Goal: Transaction & Acquisition: Purchase product/service

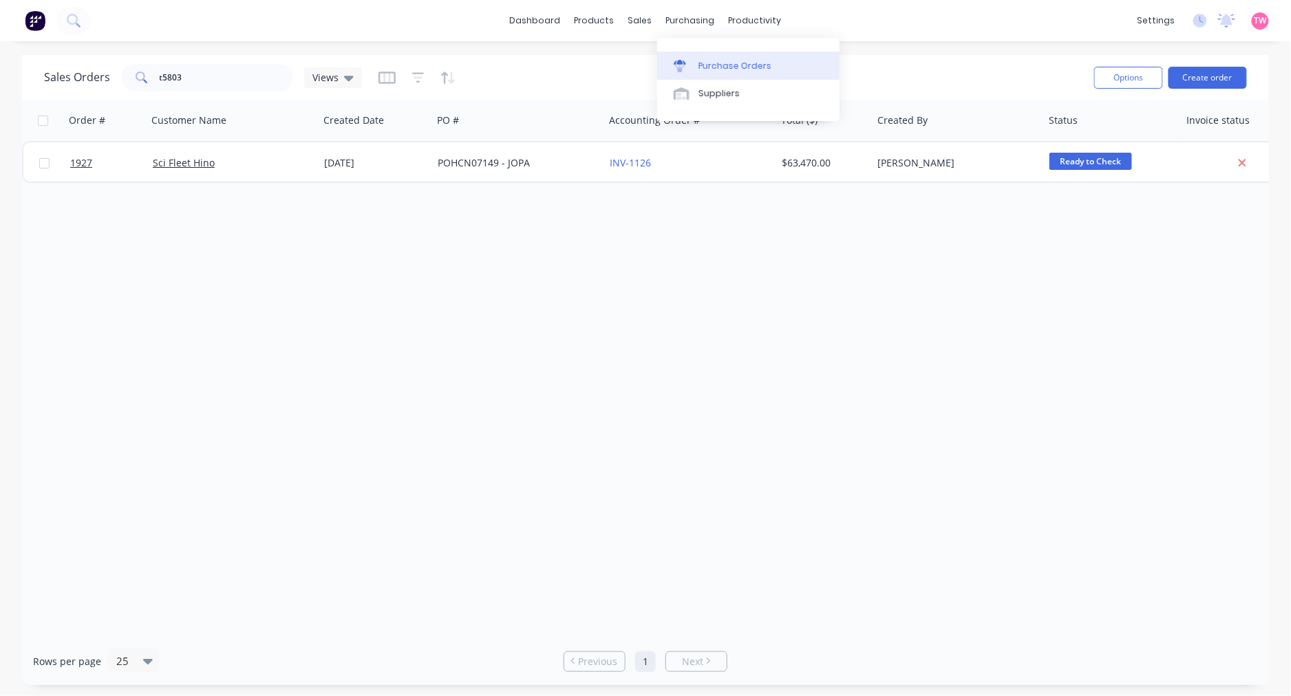
click at [727, 56] on link "Purchase Orders" at bounding box center [748, 66] width 182 height 28
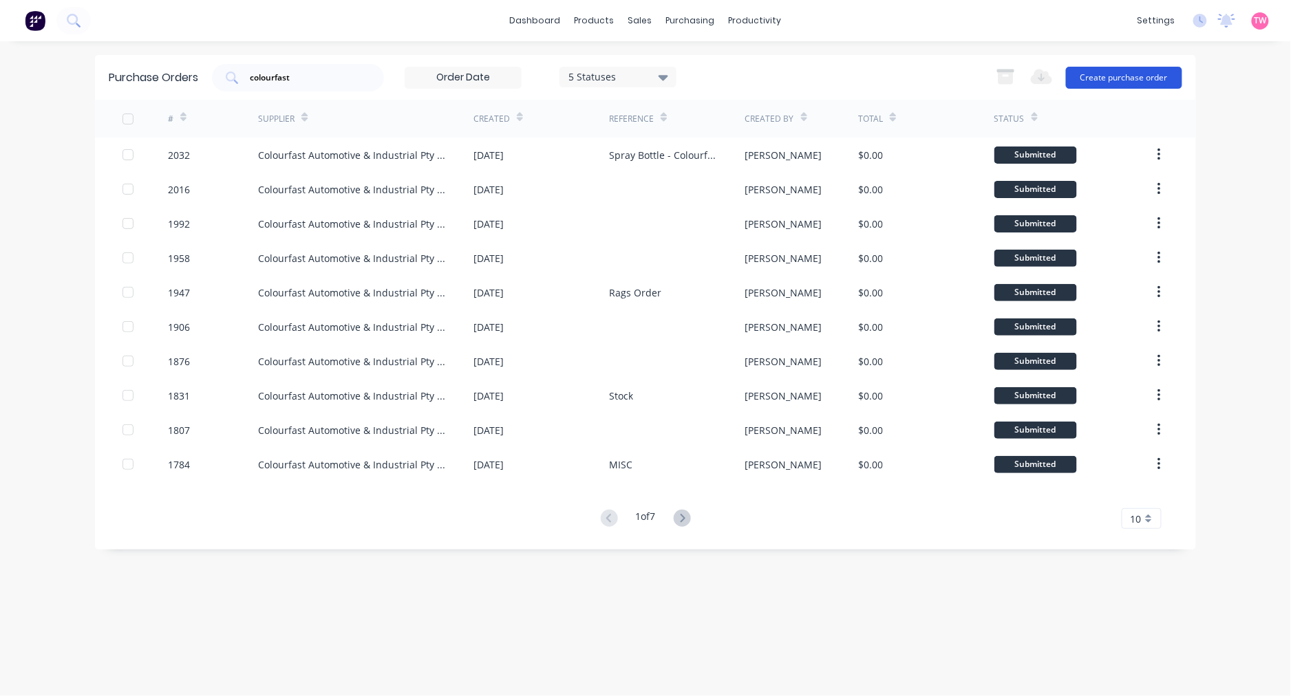
click at [1122, 80] on button "Create purchase order" at bounding box center [1124, 78] width 116 height 22
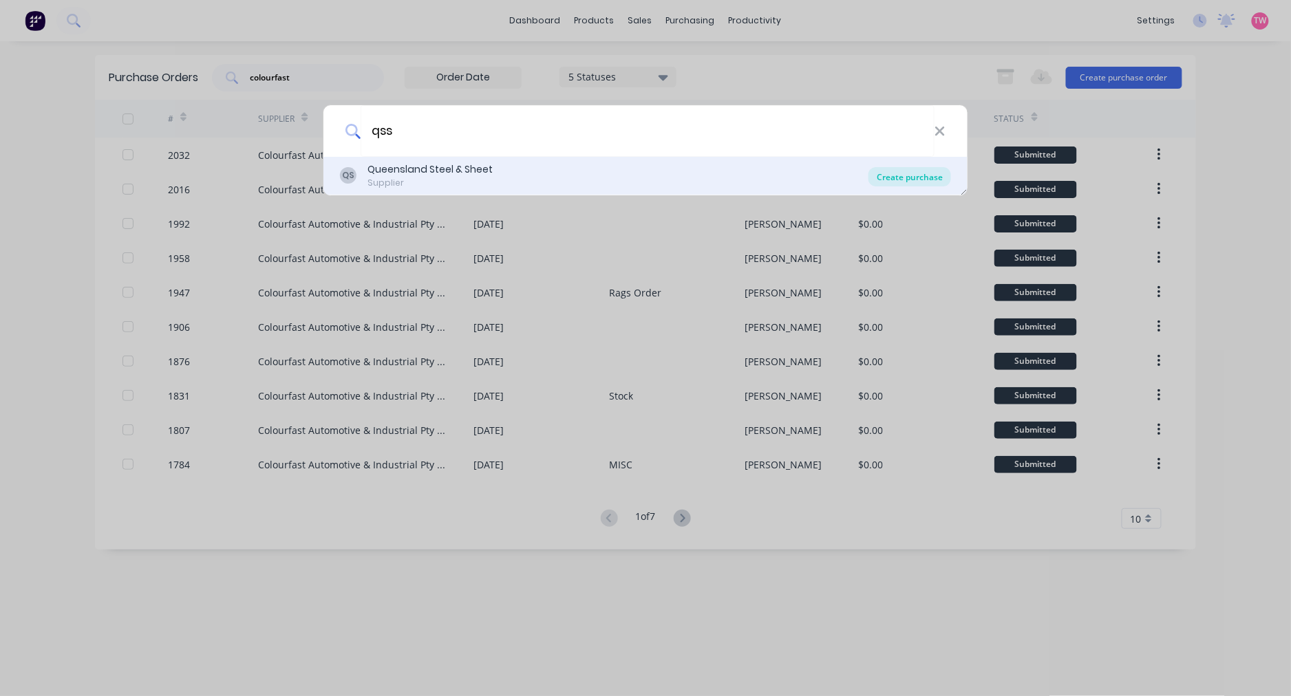
type input "qss"
click at [901, 179] on div "Create purchase" at bounding box center [909, 176] width 83 height 19
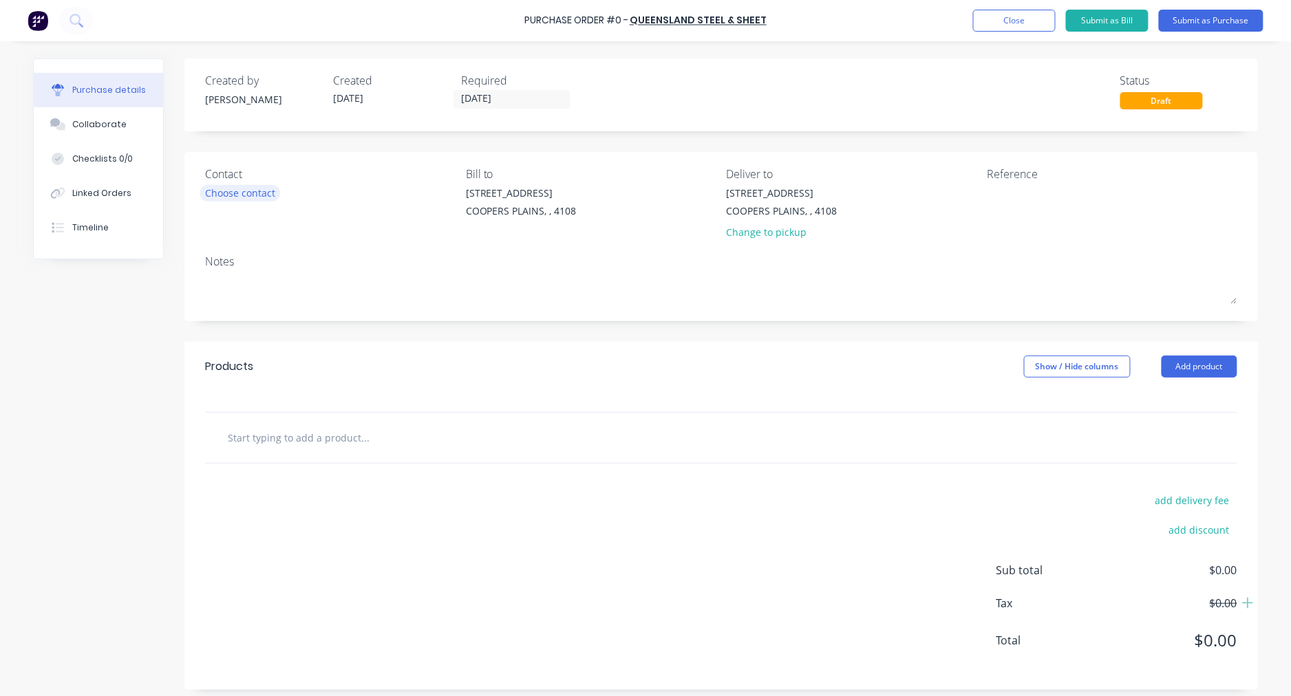
click at [231, 197] on div "Choose contact" at bounding box center [240, 193] width 70 height 14
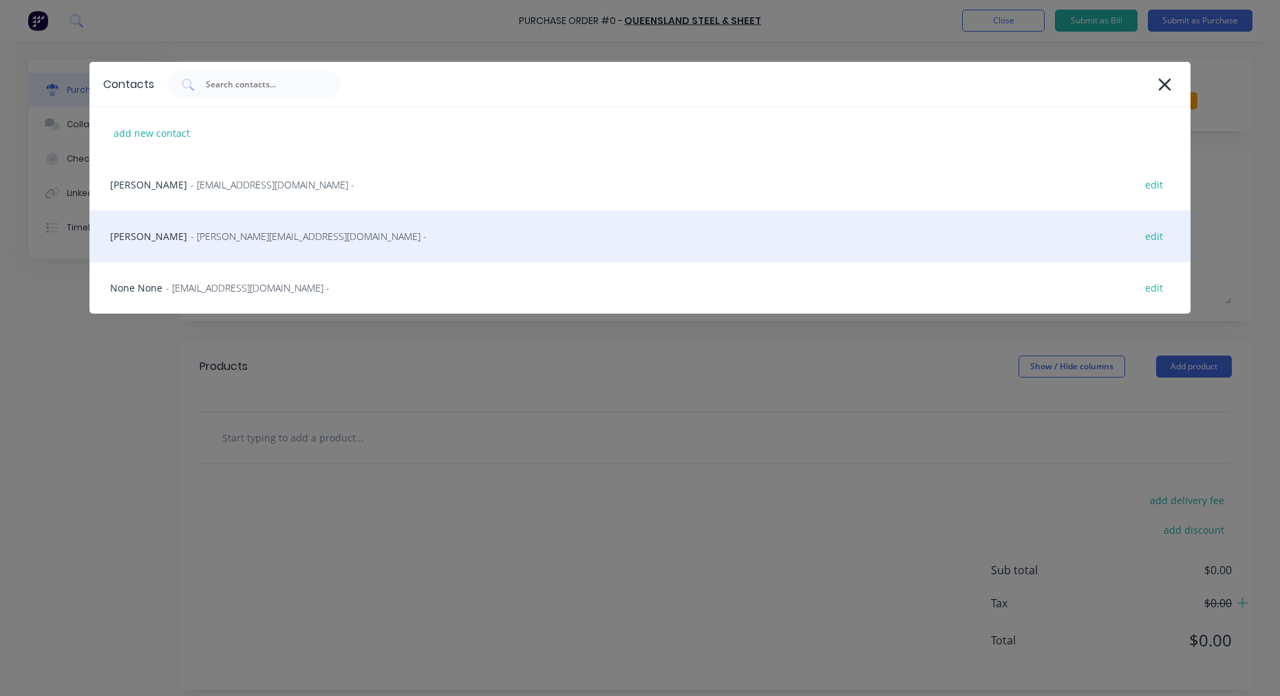
click at [212, 238] on span "- david@qss.net.au -" at bounding box center [309, 236] width 236 height 14
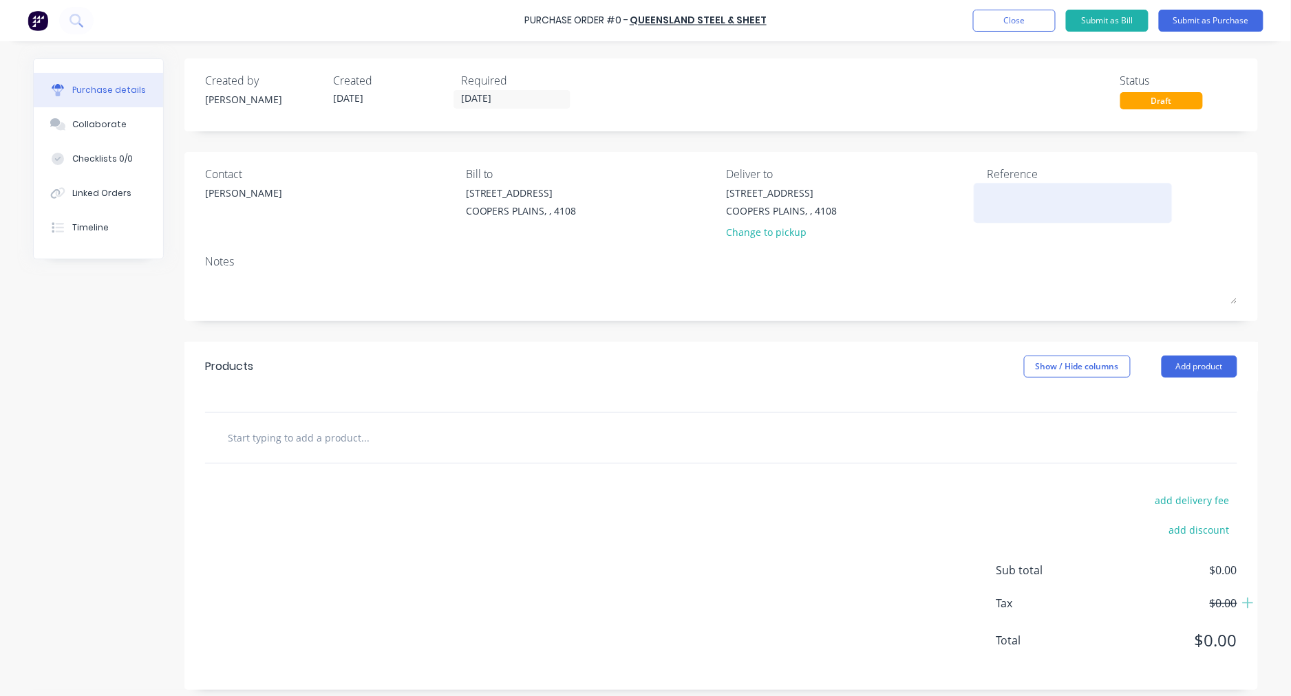
click at [1015, 194] on textarea at bounding box center [1073, 201] width 172 height 31
click at [987, 190] on textarea "heet" at bounding box center [1073, 201] width 172 height 31
click at [1050, 191] on textarea "Sheet" at bounding box center [1073, 201] width 172 height 31
type textarea "Sheet"
click at [314, 444] on input "text" at bounding box center [364, 438] width 275 height 28
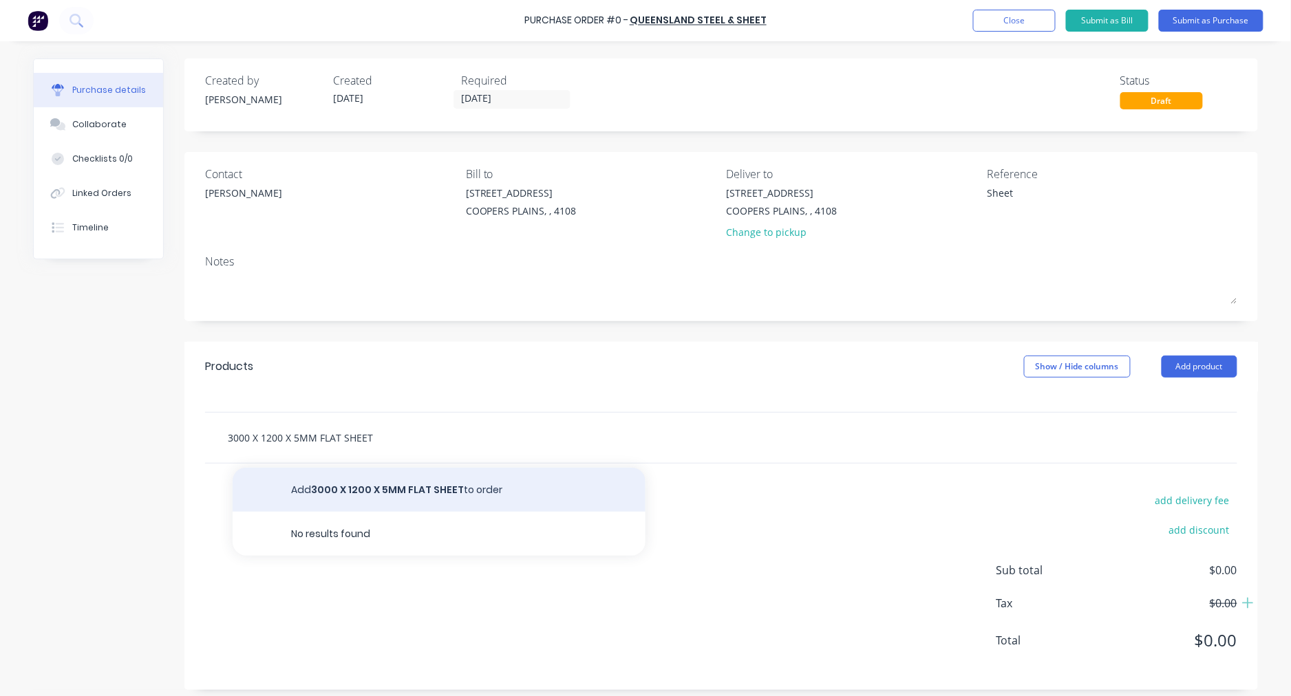
type input "3000 X 1200 X 5MM FLAT SHEET"
click at [394, 489] on button "Add 3000 X 1200 X 5MM FLAT SHEET to order" at bounding box center [439, 490] width 413 height 44
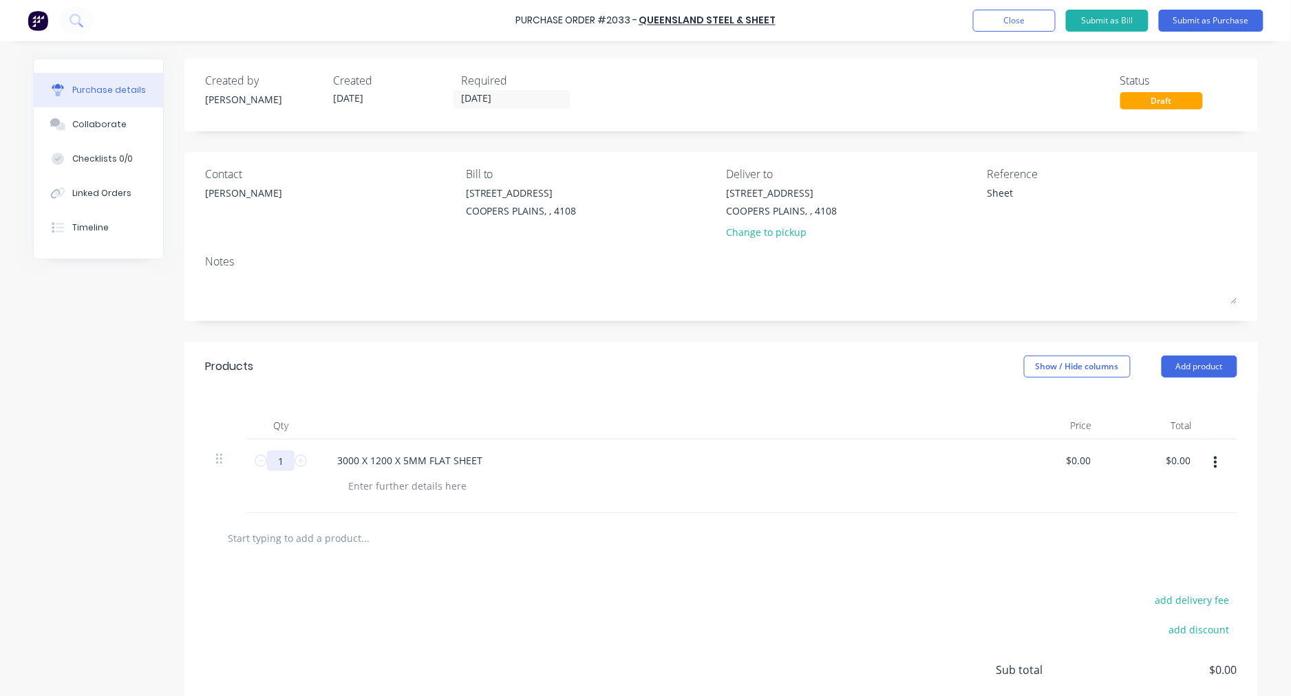
click at [278, 461] on input "1" at bounding box center [281, 461] width 28 height 21
type input "6"
click at [333, 623] on div "add delivery fee add discount Sub total $0.00 Tax $0.00 Total $0.00" at bounding box center [720, 677] width 1073 height 226
click at [108, 517] on div "Created by Taylor Created 26/09/25 Required 26/09/25 Status Draft Contact David…" at bounding box center [645, 423] width 1225 height 731
click at [1022, 195] on textarea "Sheet" at bounding box center [1073, 201] width 172 height 31
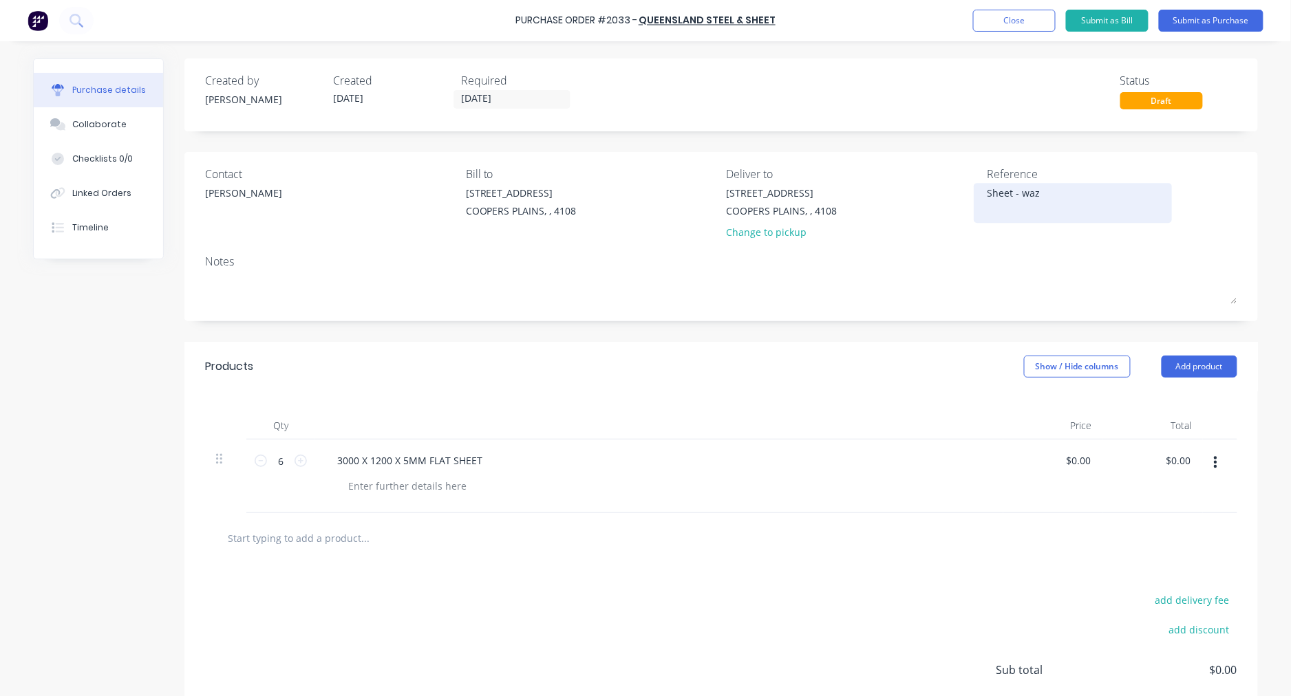
click at [1019, 195] on textarea "Sheet - waz" at bounding box center [1073, 201] width 172 height 31
type textarea "Sheet - Waz"
click at [1215, 21] on button "Submit as Purchase" at bounding box center [1211, 21] width 105 height 22
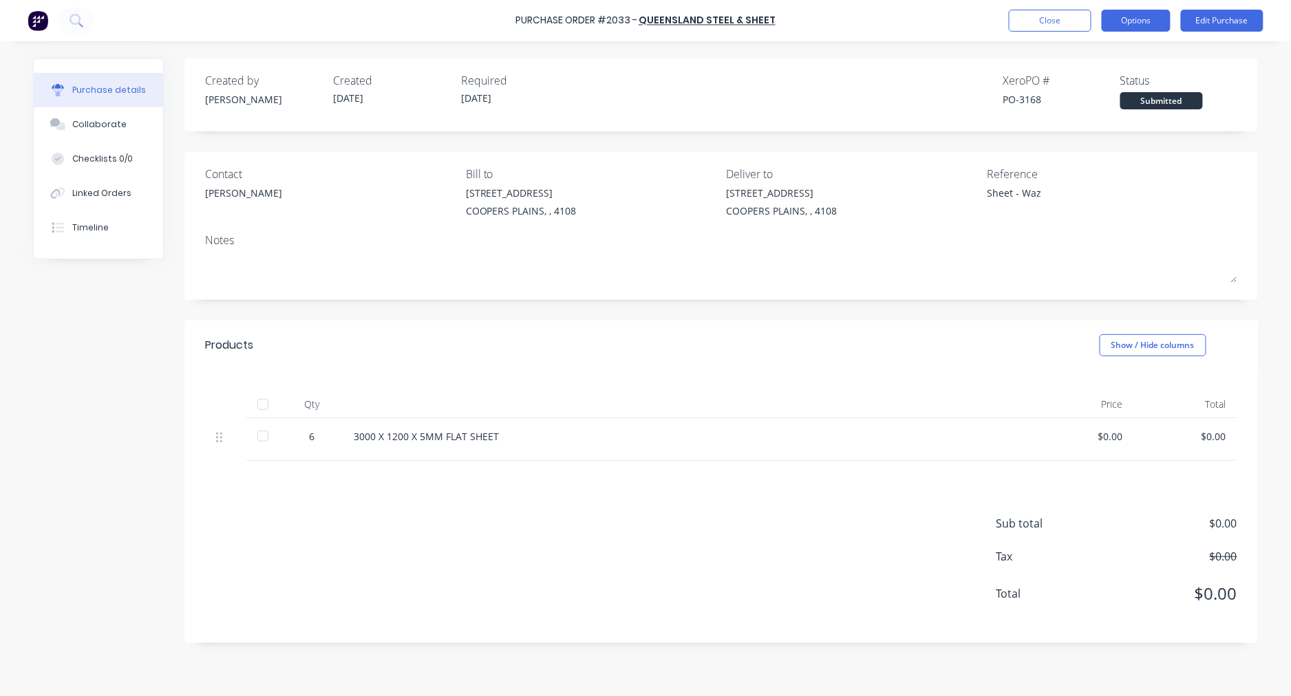
click at [1152, 23] on button "Options" at bounding box center [1136, 21] width 69 height 22
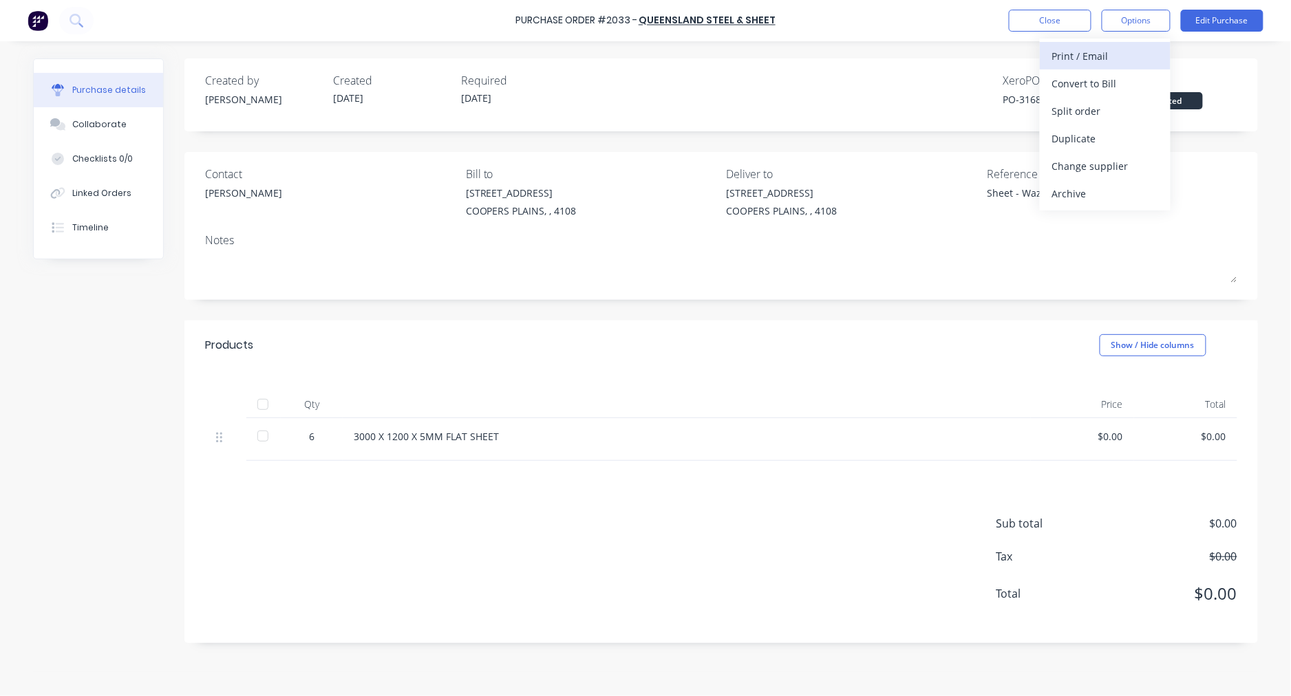
click at [1126, 64] on div "Print / Email" at bounding box center [1105, 56] width 106 height 20
click at [1112, 85] on div "With pricing" at bounding box center [1105, 84] width 106 height 20
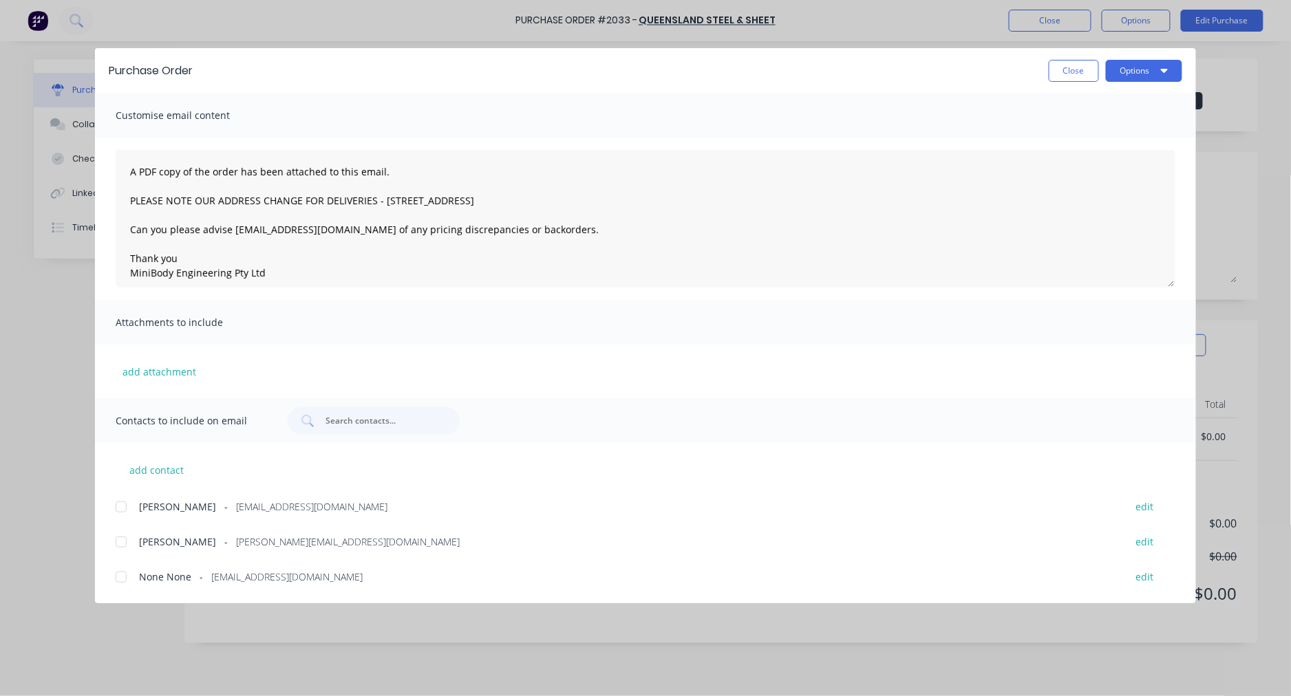
click at [125, 546] on div at bounding box center [121, 542] width 28 height 28
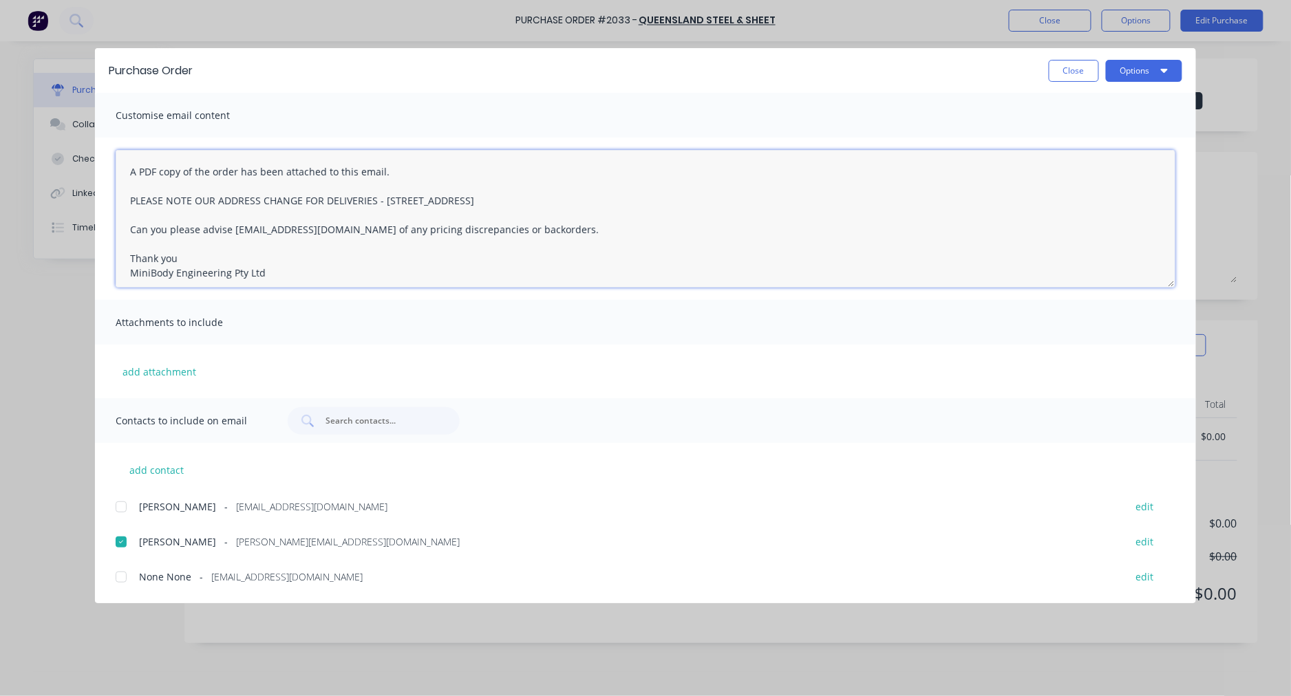
click at [127, 157] on textarea "A PDF copy of the order has been attached to this email. PLEASE NOTE OUR ADDRES…" at bounding box center [646, 219] width 1060 height 138
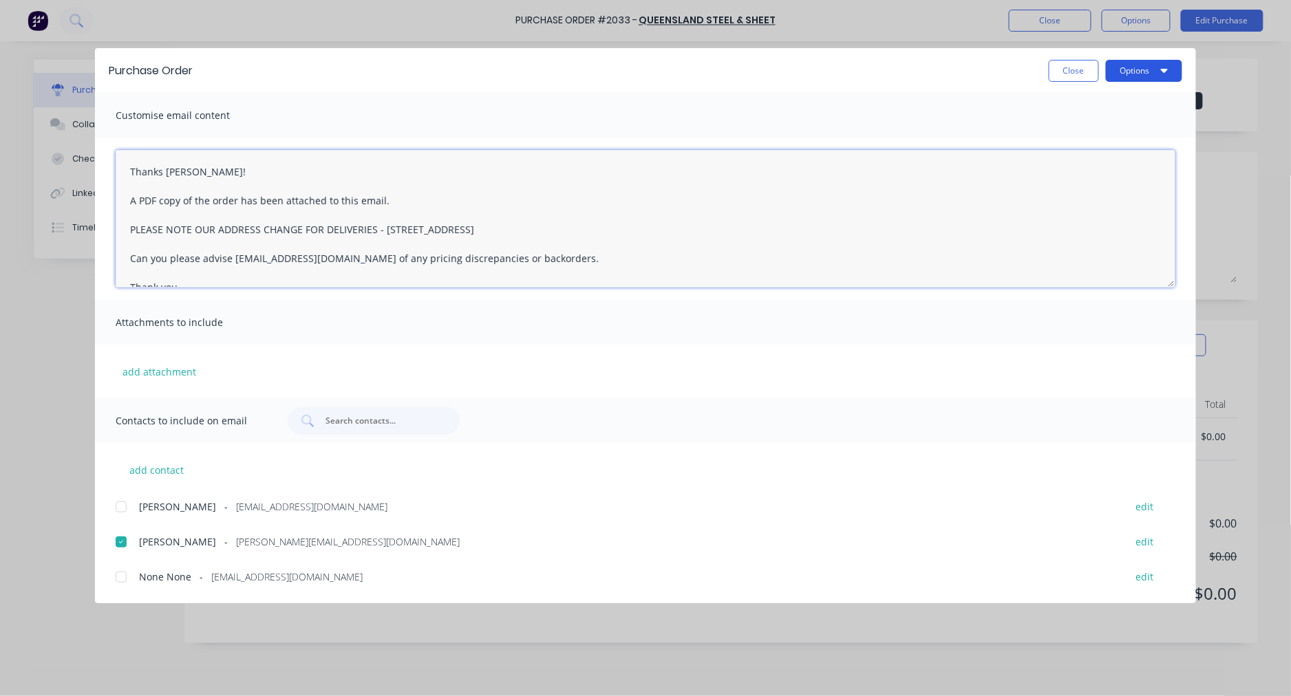
type textarea "Thanks David! A PDF copy of the order has been attached to this email. PLEASE N…"
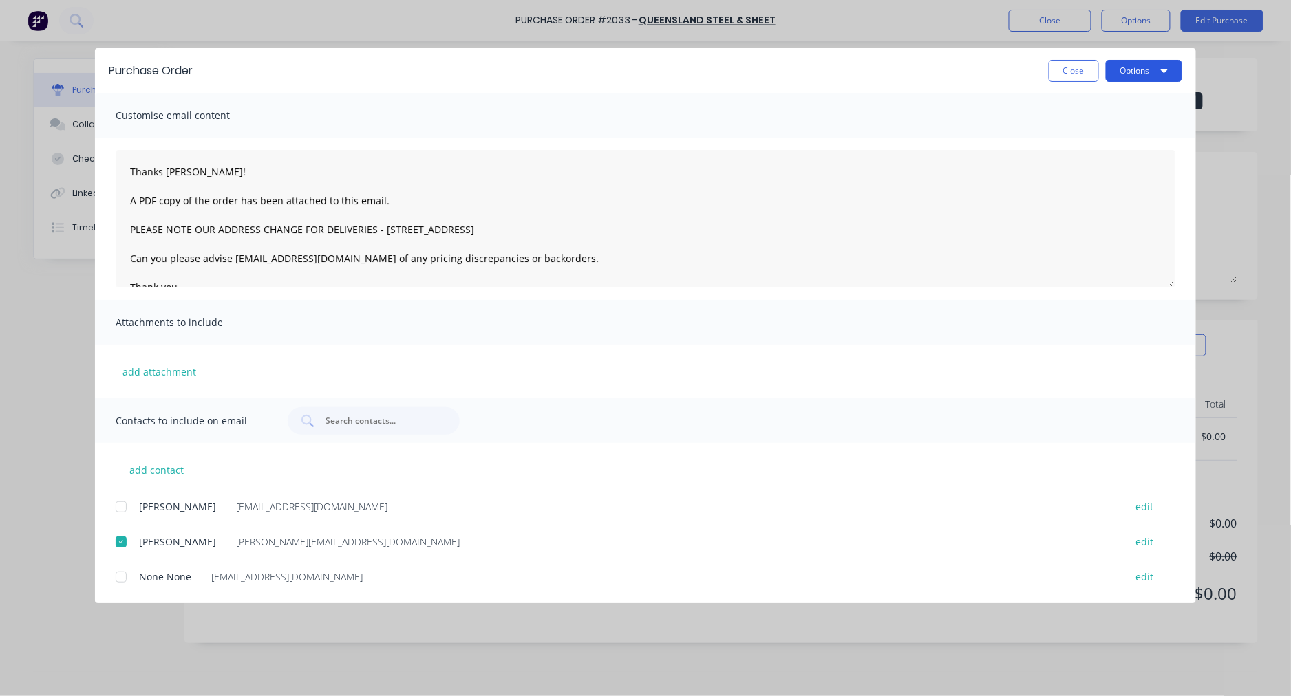
click at [1116, 76] on button "Options" at bounding box center [1144, 71] width 76 height 22
click at [1090, 160] on div "Email" at bounding box center [1117, 161] width 106 height 20
click at [1076, 70] on button "Close" at bounding box center [1074, 71] width 50 height 22
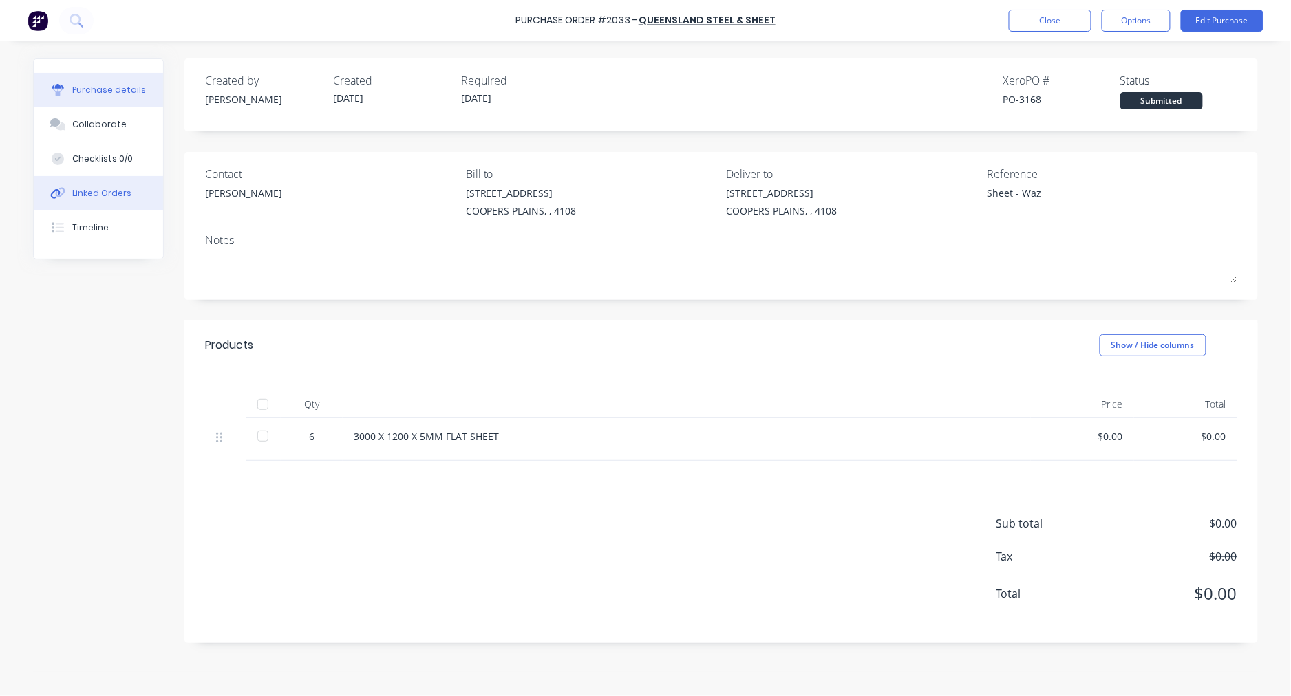
click at [124, 186] on button "Linked Orders" at bounding box center [98, 193] width 129 height 34
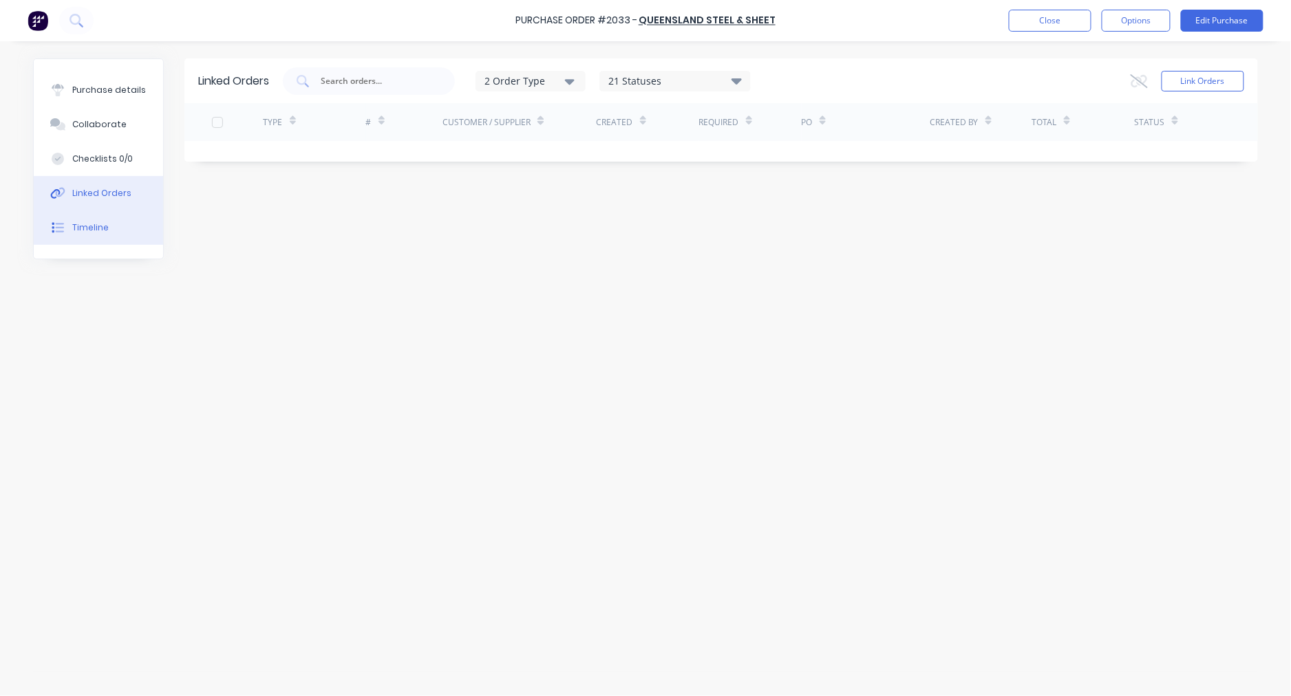
click at [92, 230] on div "Timeline" at bounding box center [90, 228] width 36 height 12
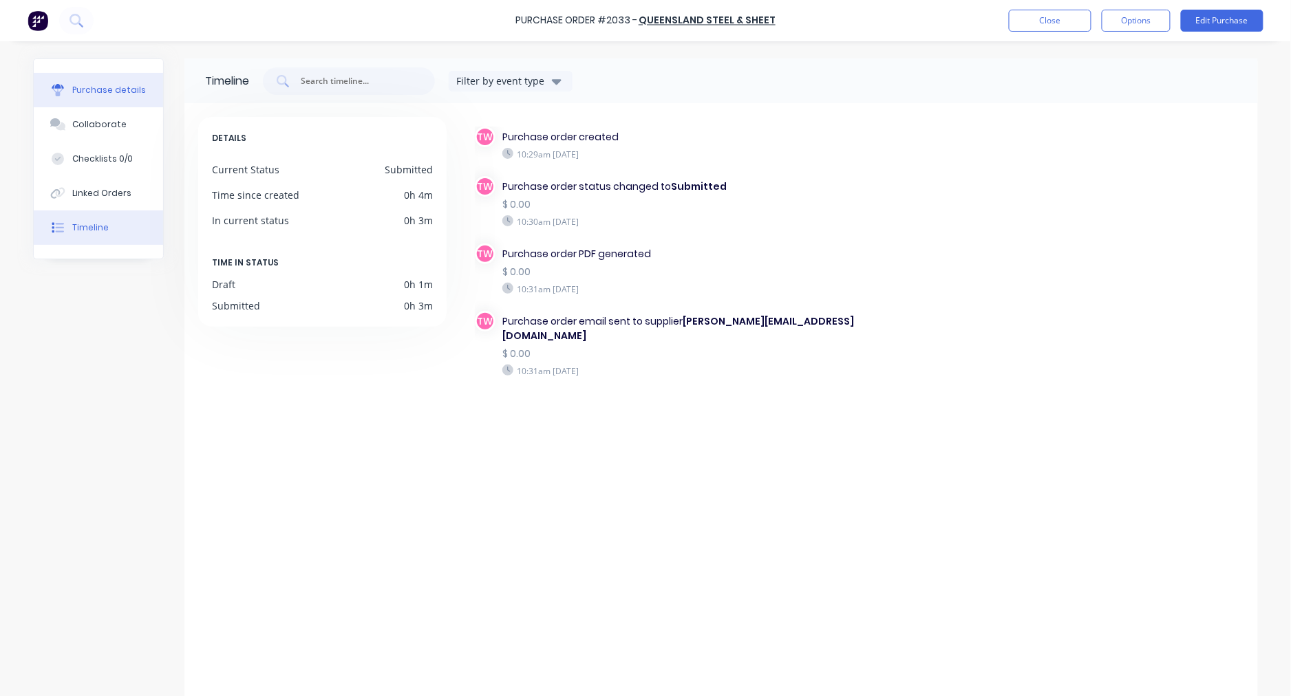
click at [120, 88] on div "Purchase details" at bounding box center [109, 90] width 74 height 12
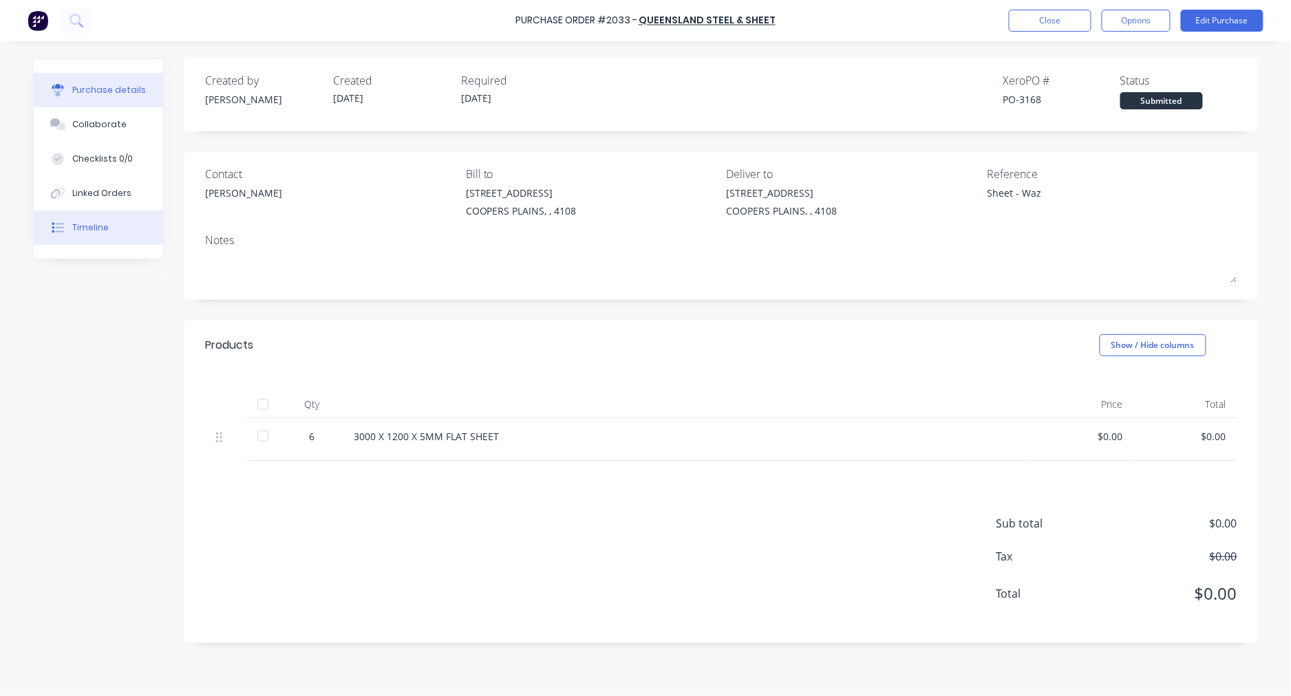
click at [90, 219] on button "Timeline" at bounding box center [98, 228] width 129 height 34
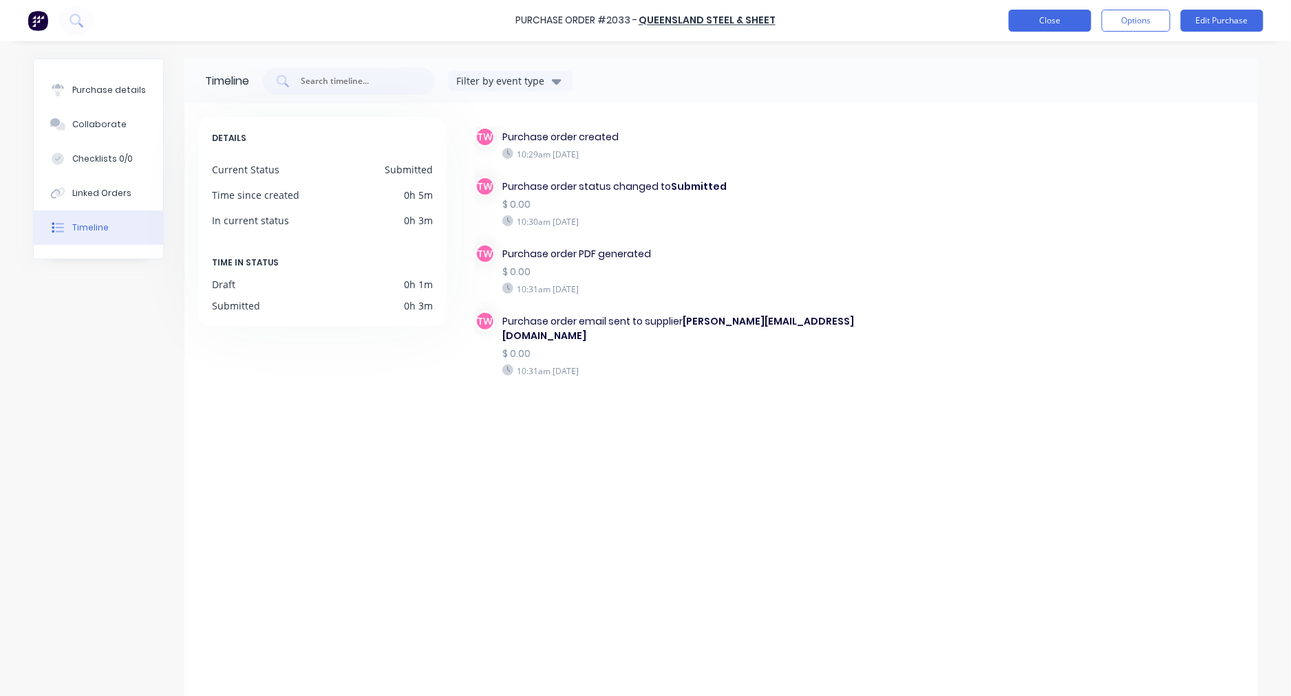
click at [1034, 17] on button "Close" at bounding box center [1050, 21] width 83 height 22
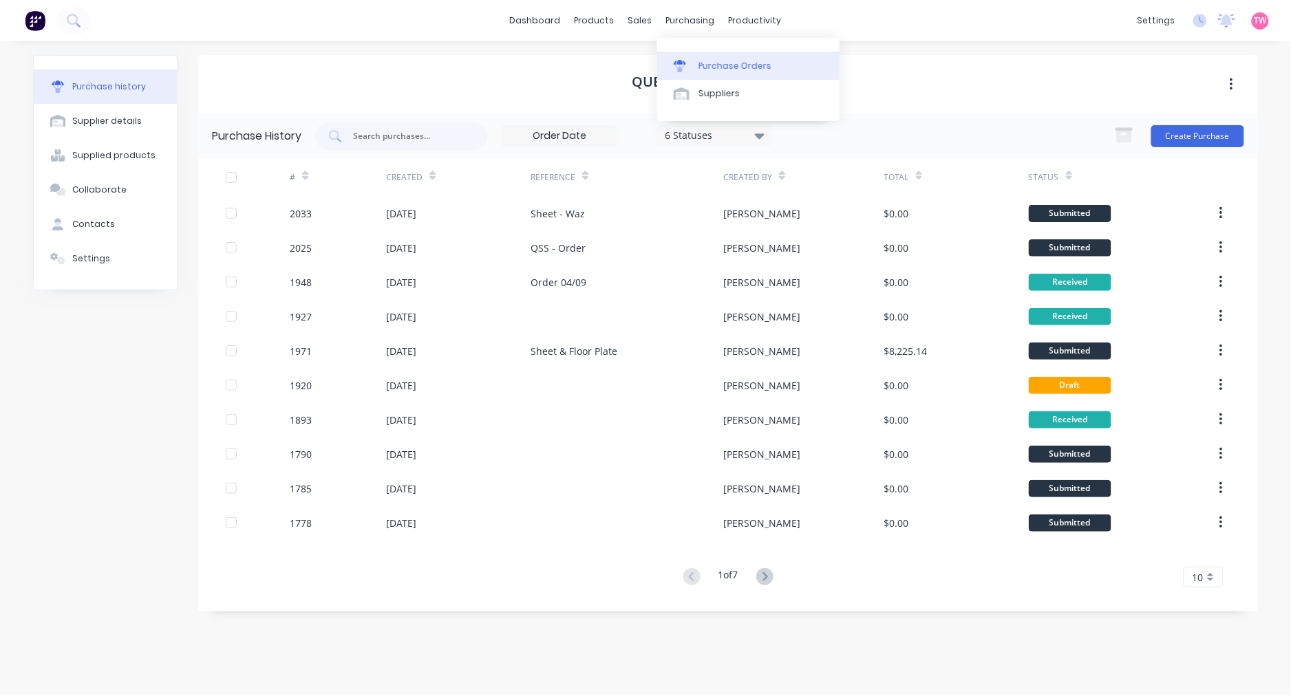
click at [712, 62] on div "Purchase Orders" at bounding box center [734, 66] width 73 height 12
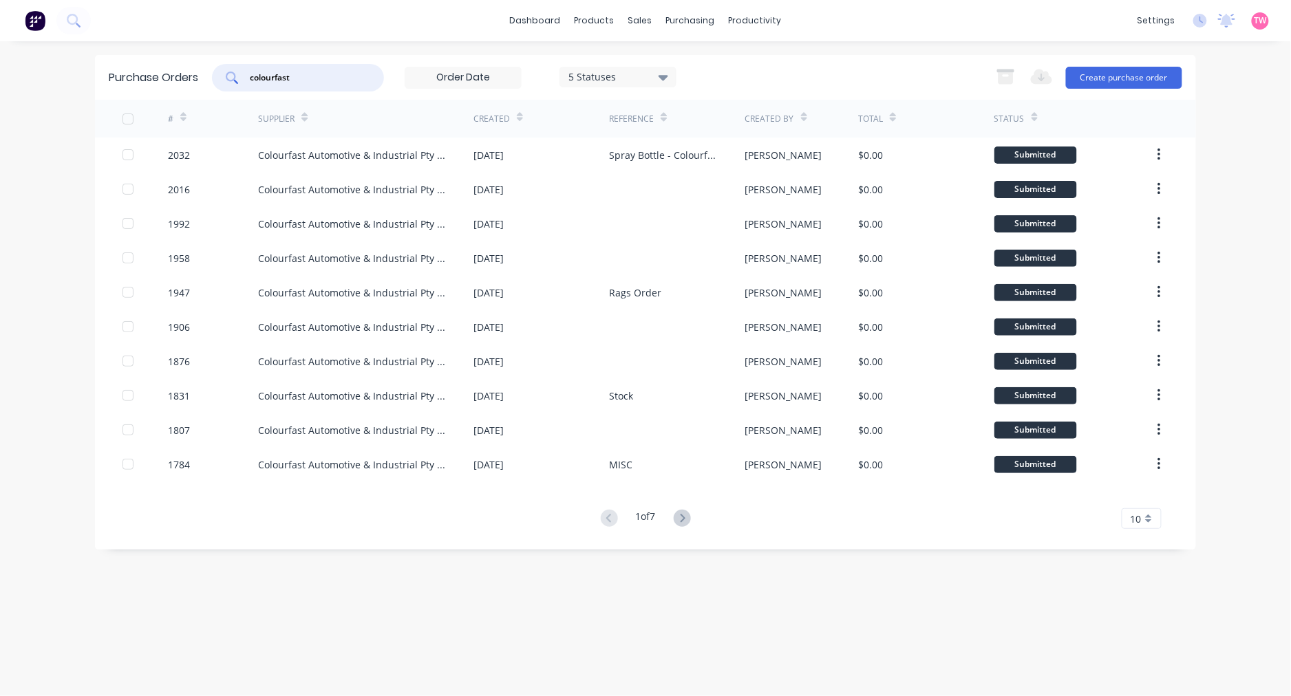
drag, startPoint x: 279, startPoint y: 76, endPoint x: 121, endPoint y: 76, distance: 157.6
click at [121, 76] on div "Purchase Orders colourfast 5 Statuses 5 Statuses Export to Excel (XLSX) Create …" at bounding box center [645, 77] width 1101 height 45
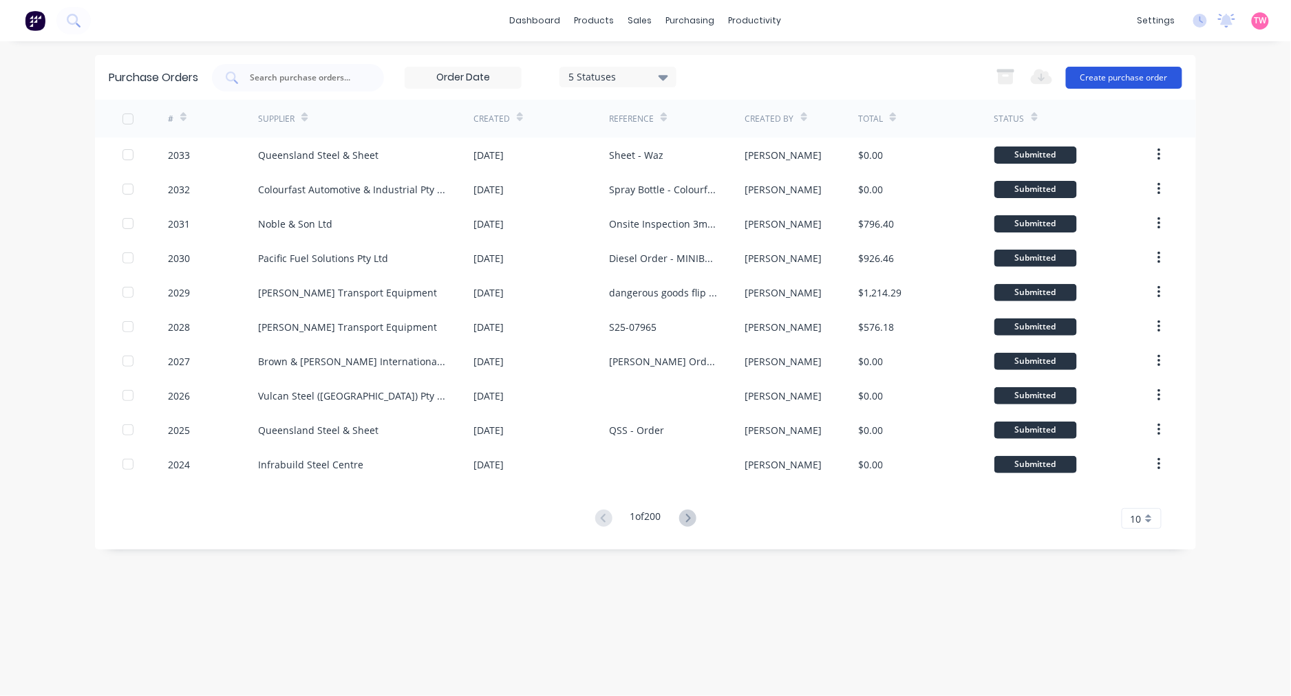
click at [1157, 84] on button "Create purchase order" at bounding box center [1124, 78] width 116 height 22
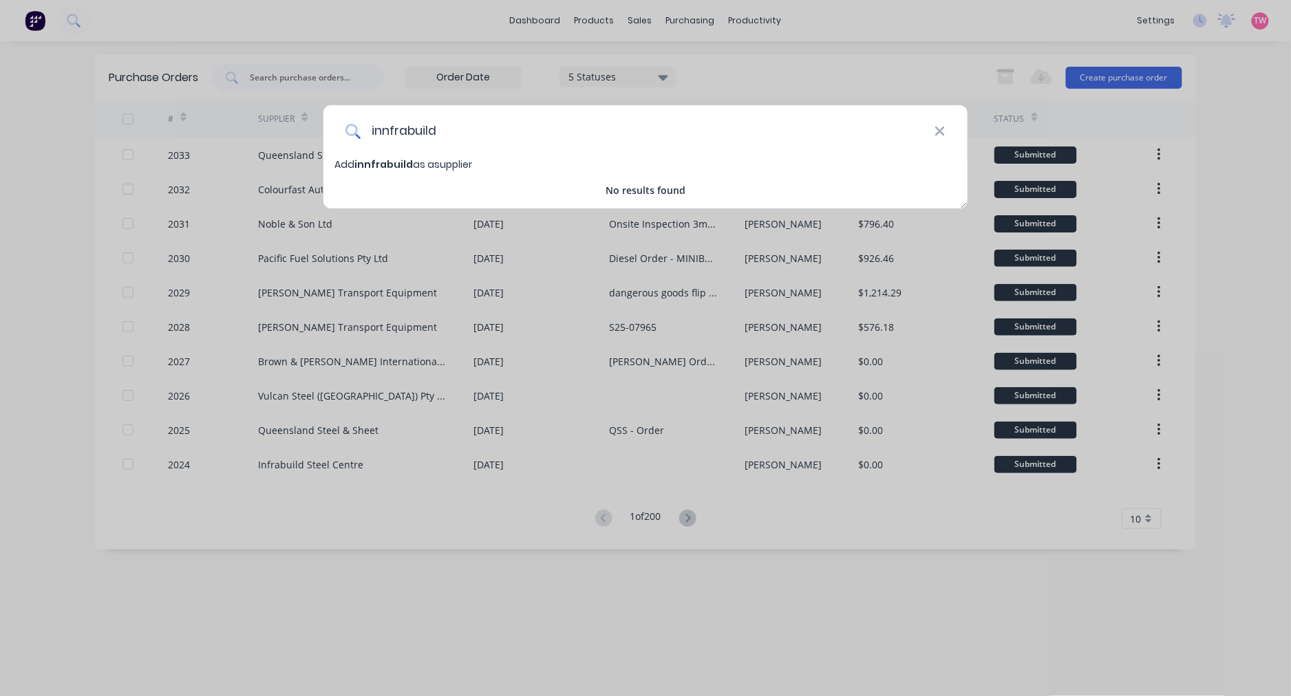
click at [387, 131] on input "innfrabuild" at bounding box center [648, 131] width 574 height 52
type input "infrabuild"
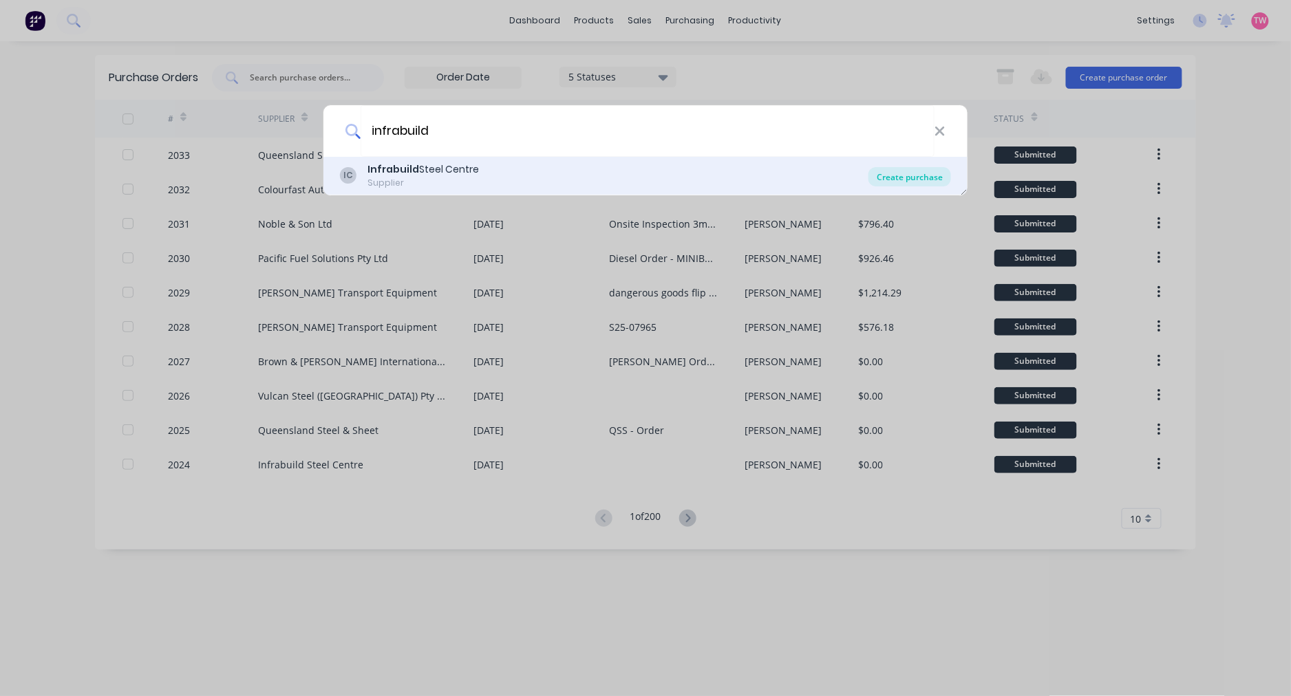
click at [912, 176] on div "Create purchase" at bounding box center [909, 176] width 83 height 19
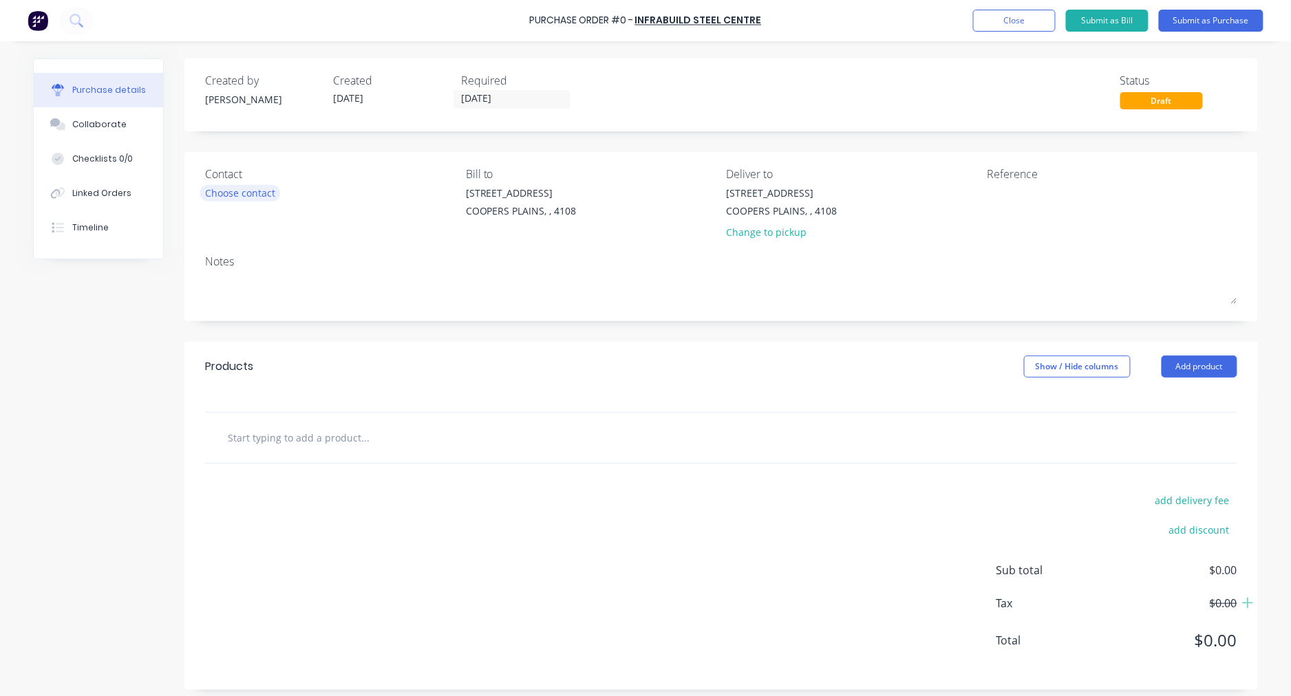
click at [242, 189] on div "Choose contact" at bounding box center [240, 193] width 70 height 14
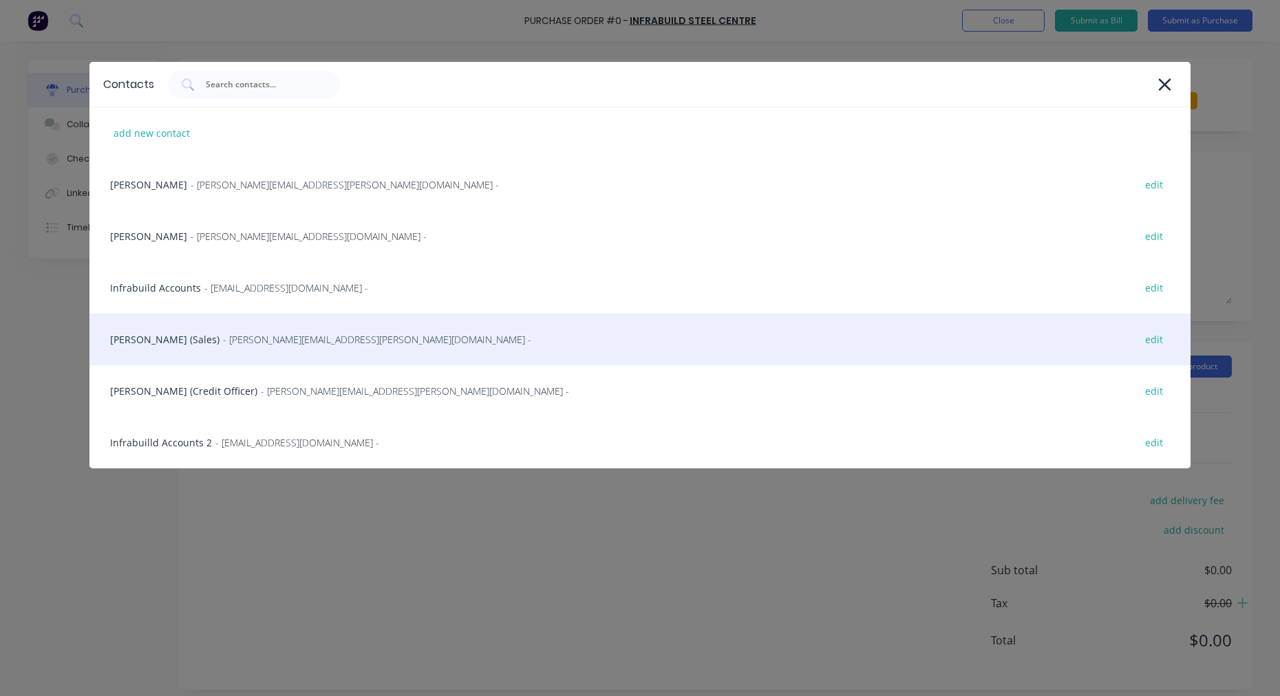
click at [169, 340] on div "Wayne Gilby (Sales) - wayne.gilby@infrabuild.com - edit" at bounding box center [639, 340] width 1101 height 52
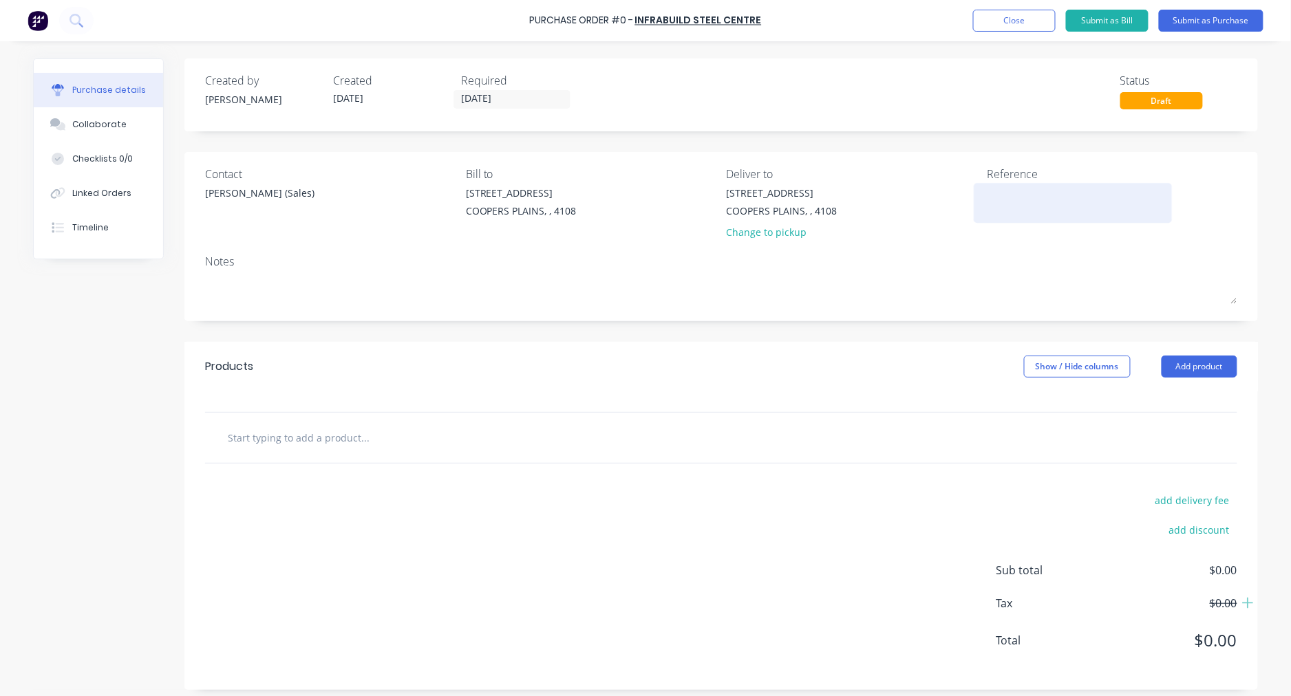
click at [1020, 193] on textarea at bounding box center [1073, 201] width 172 height 31
click at [1000, 191] on textarea "Was RHS Order" at bounding box center [1073, 201] width 172 height 31
type textarea "Waz RHS Order"
click at [335, 435] on input "text" at bounding box center [364, 438] width 275 height 28
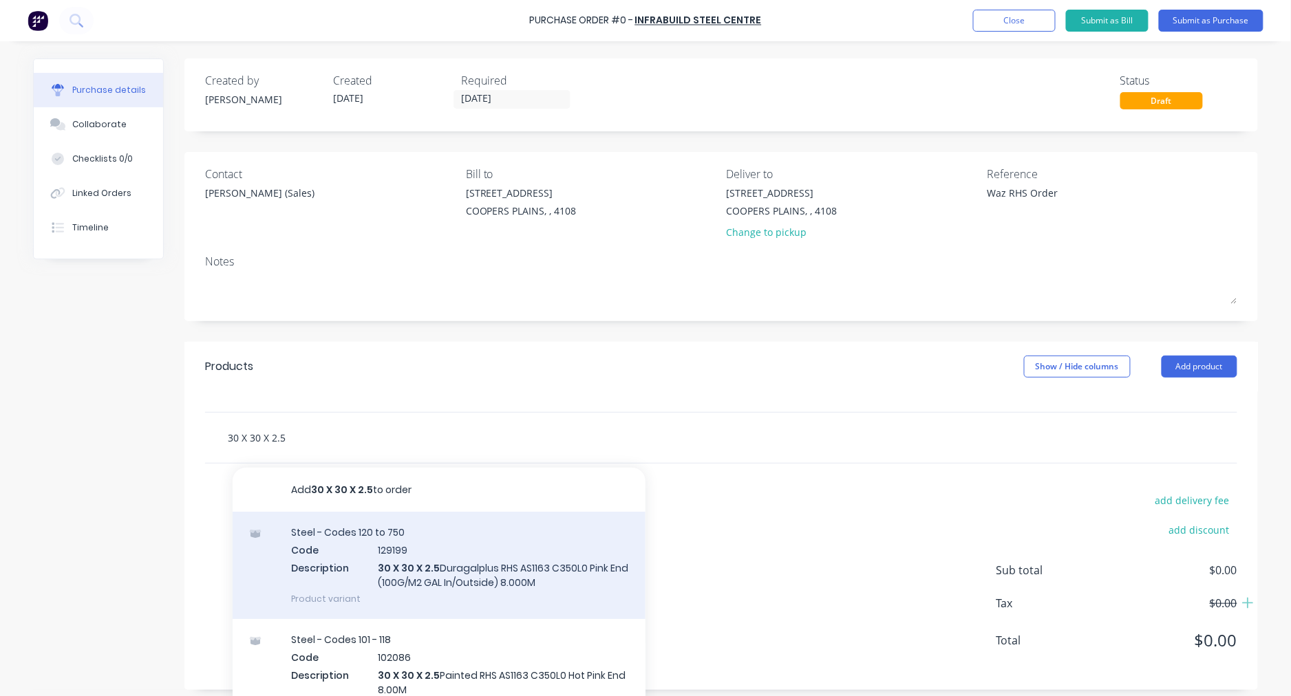
type input "30 X 30 X 2.5"
click at [498, 575] on div "Steel - Codes 120 to 750 Code 129199 Description 30 X 30 X 2.5 Duragalplus RHS …" at bounding box center [439, 565] width 413 height 107
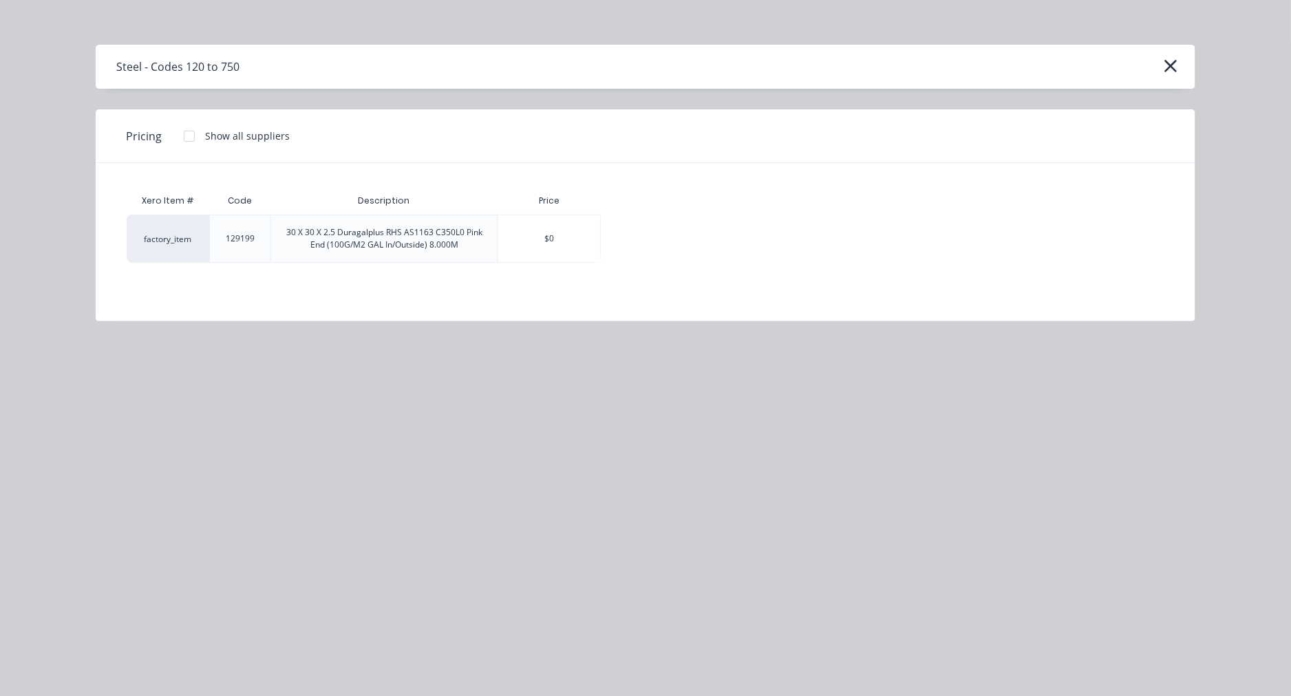
click at [189, 136] on div at bounding box center [189, 136] width 28 height 28
click at [630, 245] on div "$31.91" at bounding box center [649, 238] width 96 height 47
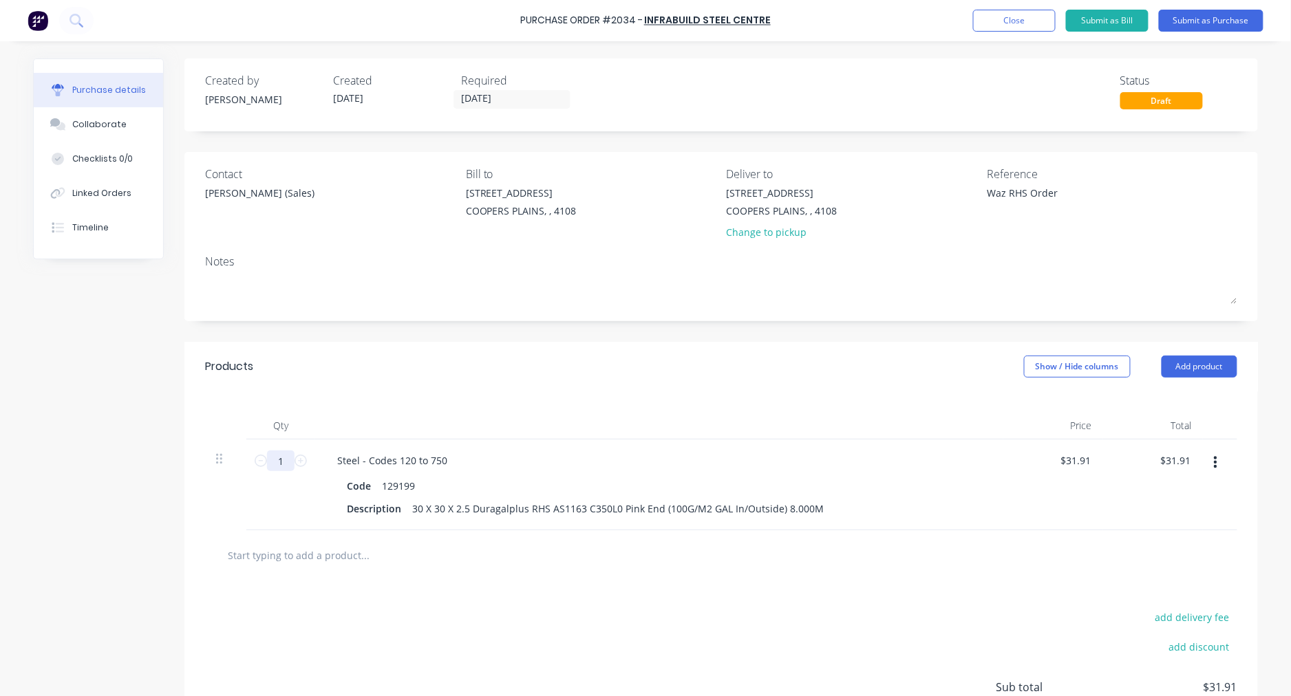
click at [274, 460] on input "1" at bounding box center [281, 461] width 28 height 21
type input "2"
type input "$63.82"
type input "20"
type input "$638.20"
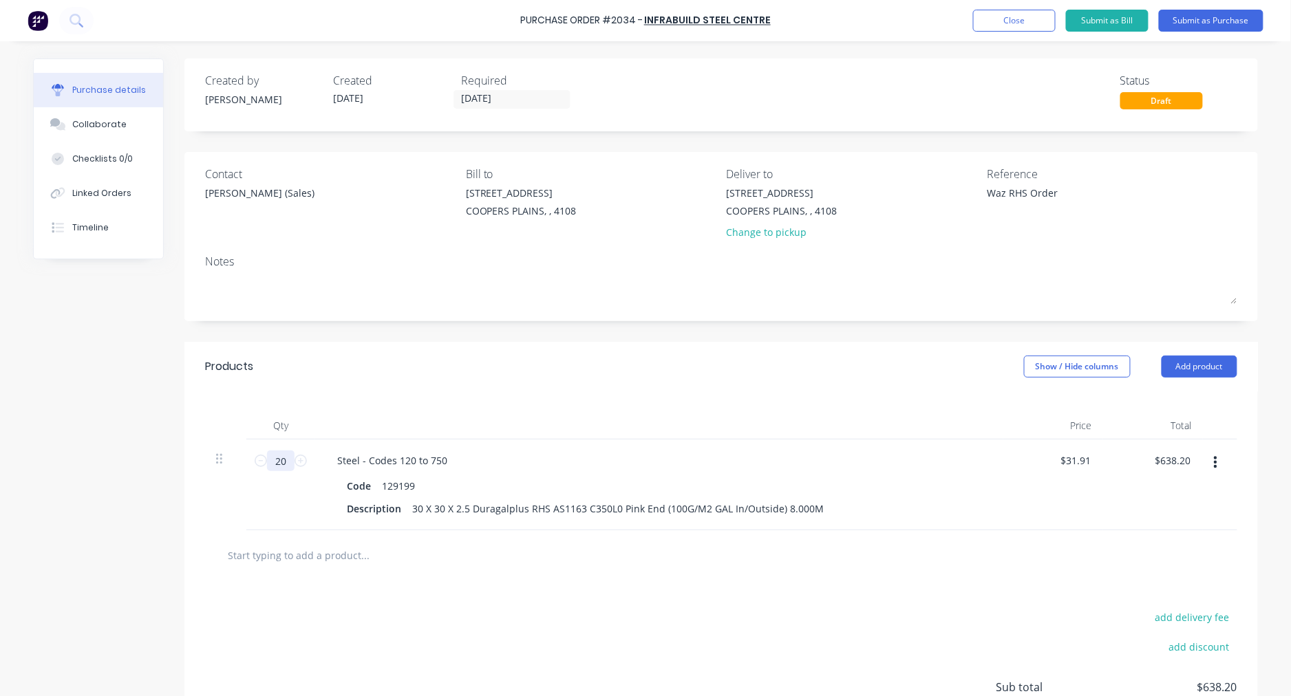
type input "20"
click at [1206, 460] on button "button" at bounding box center [1215, 463] width 32 height 25
click at [1146, 580] on button "Delete" at bounding box center [1173, 582] width 117 height 28
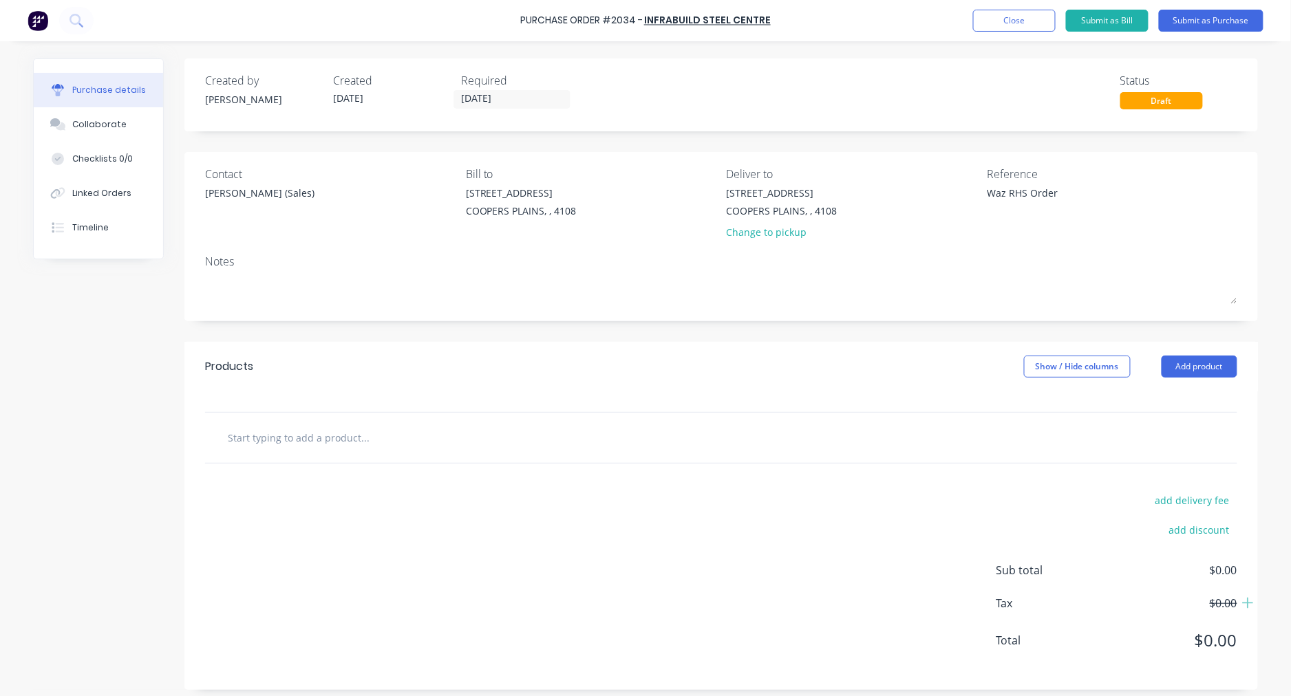
click at [353, 438] on input "text" at bounding box center [364, 438] width 275 height 28
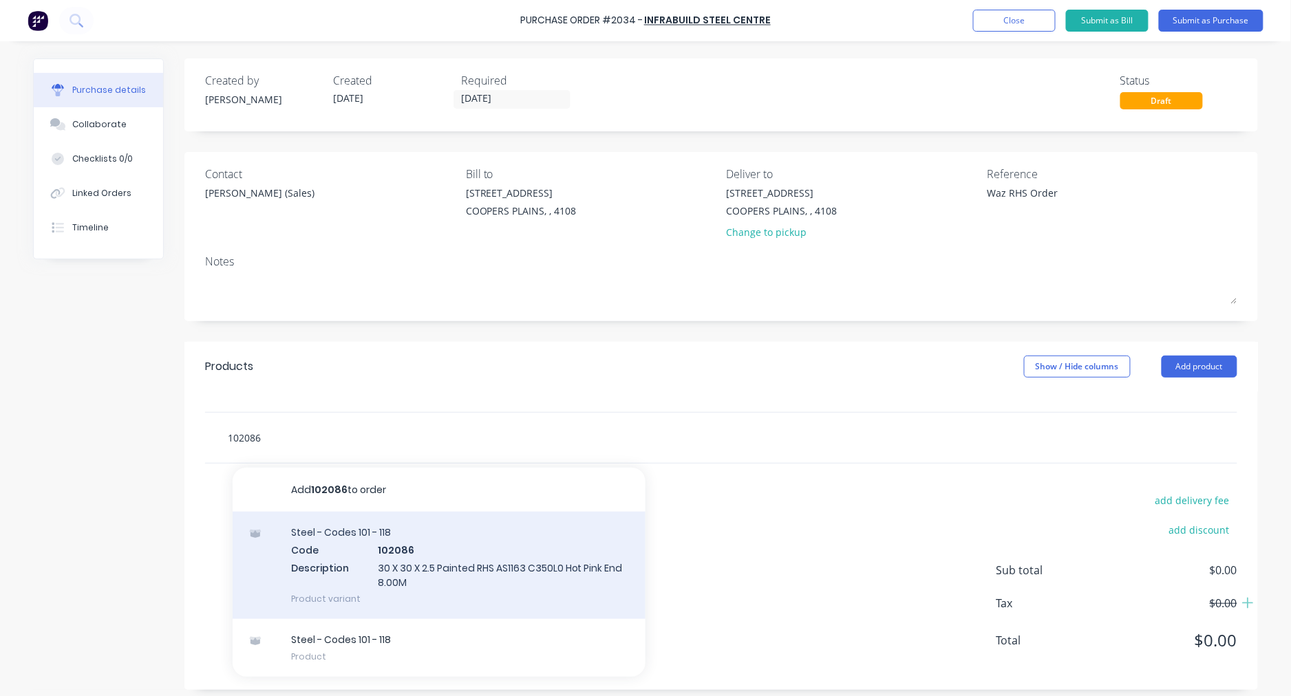
type input "102086"
click at [436, 547] on div "Steel - Codes 101 - 118 Code 102086 Description 30 X 30 X 2.5 Painted RHS AS116…" at bounding box center [439, 565] width 413 height 107
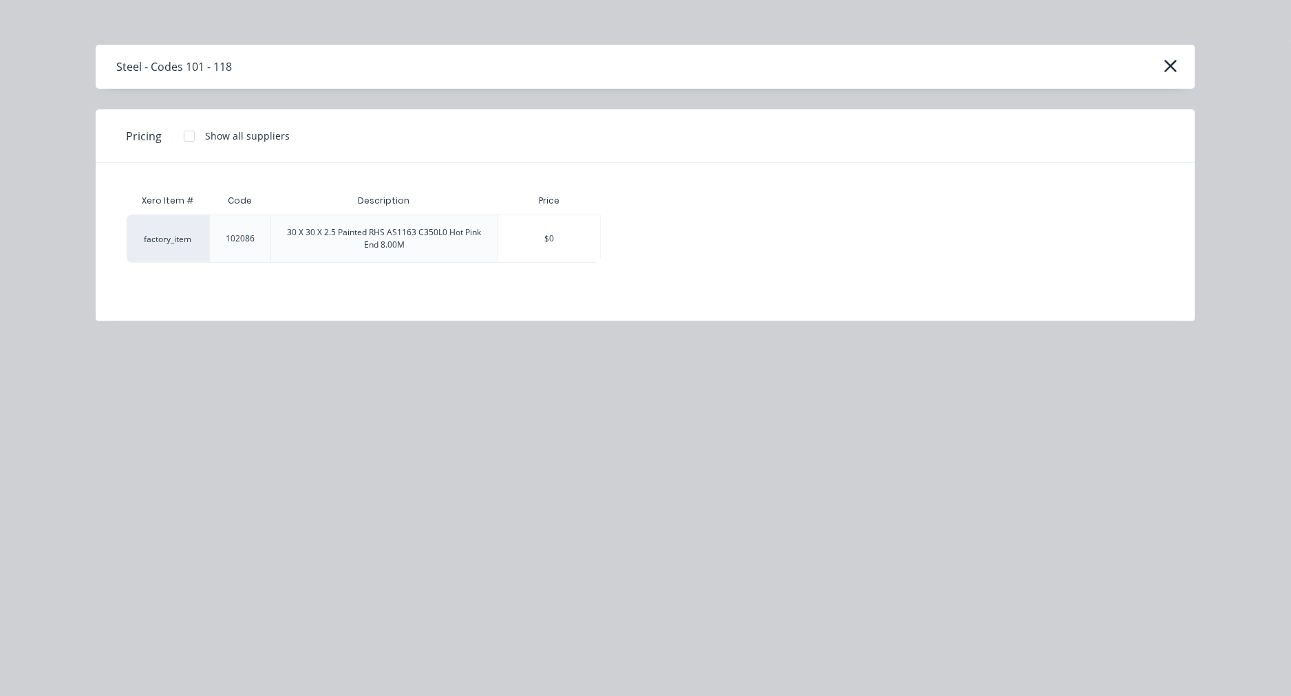
click at [183, 138] on div at bounding box center [189, 136] width 28 height 28
click at [652, 228] on div "$31.44" at bounding box center [649, 238] width 96 height 47
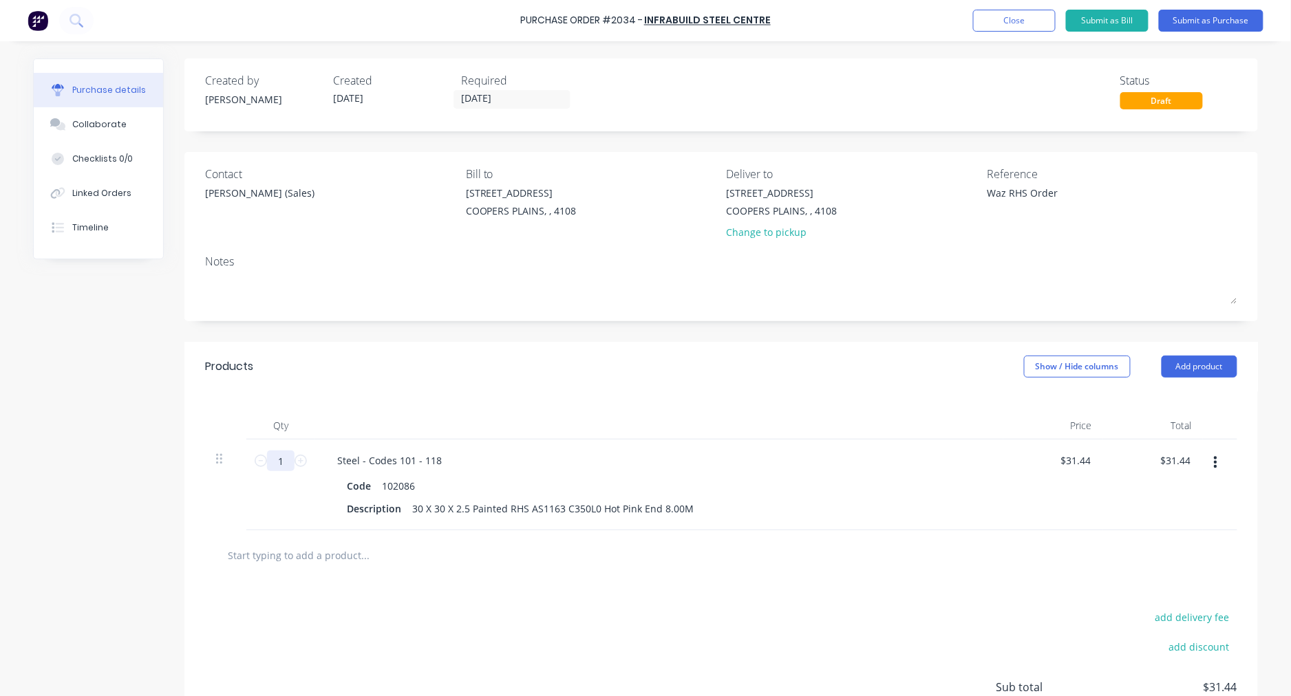
click at [279, 469] on input "1" at bounding box center [281, 461] width 28 height 21
type input "2"
type input "$62.88"
type input "20"
type input "$628.80"
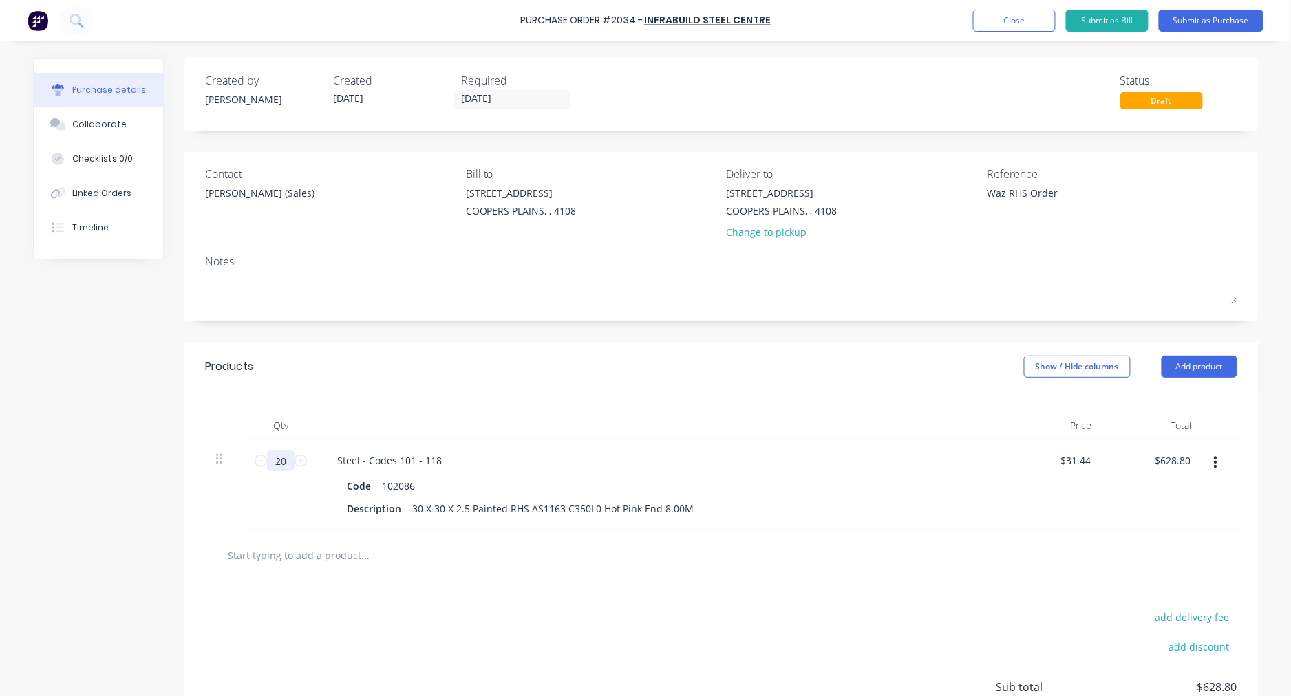
type input "20"
click at [1230, 21] on button "Submit as Purchase" at bounding box center [1211, 21] width 105 height 22
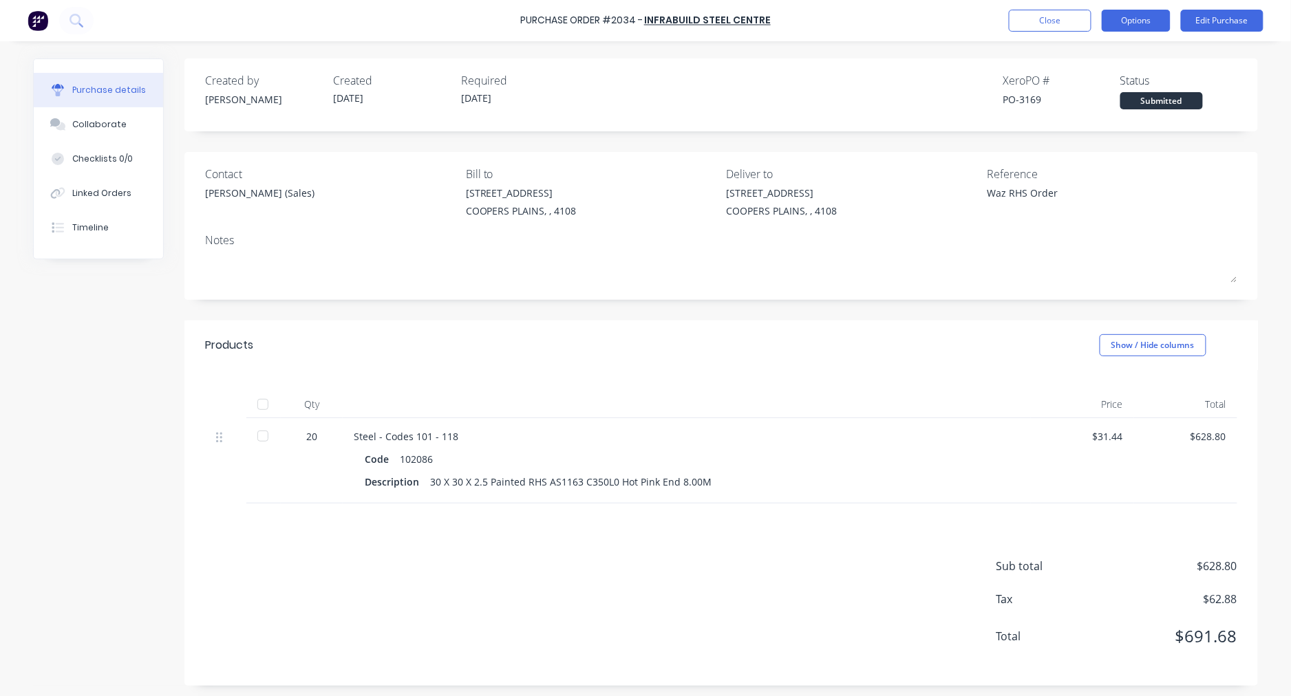
click at [1134, 21] on button "Options" at bounding box center [1136, 21] width 69 height 22
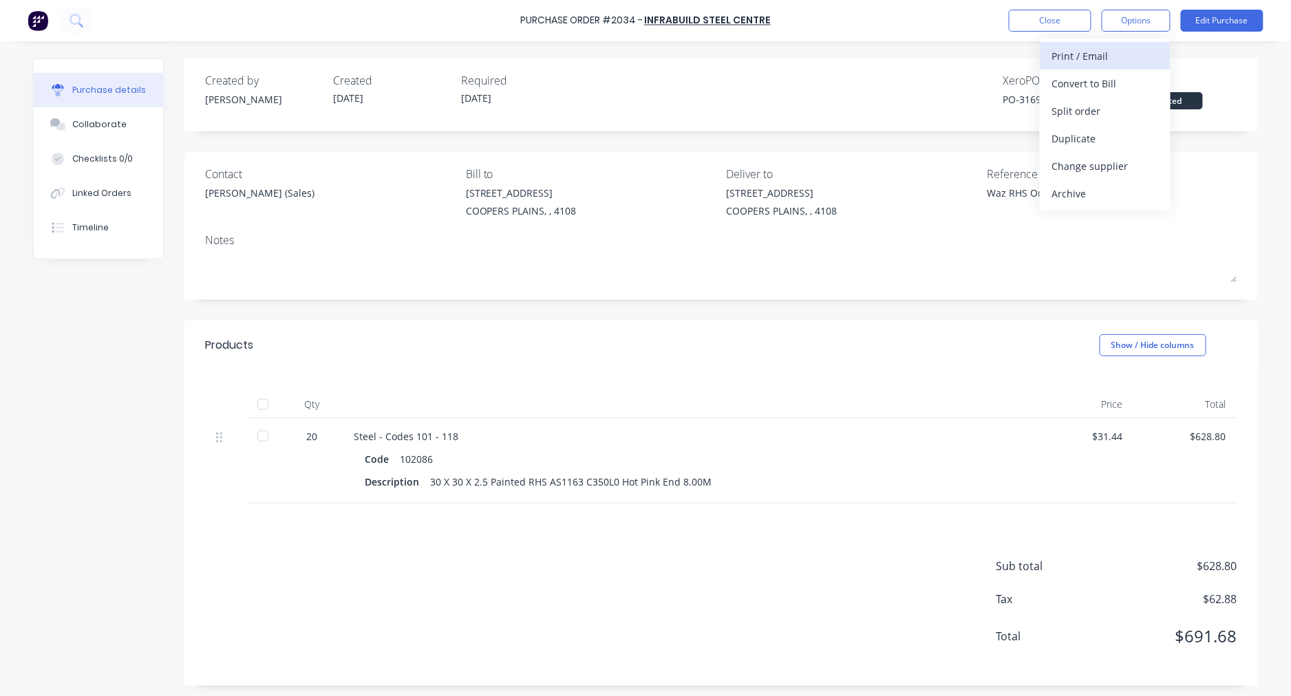
click at [1112, 54] on div "Print / Email" at bounding box center [1105, 56] width 106 height 20
click at [1091, 84] on div "With pricing" at bounding box center [1105, 84] width 106 height 20
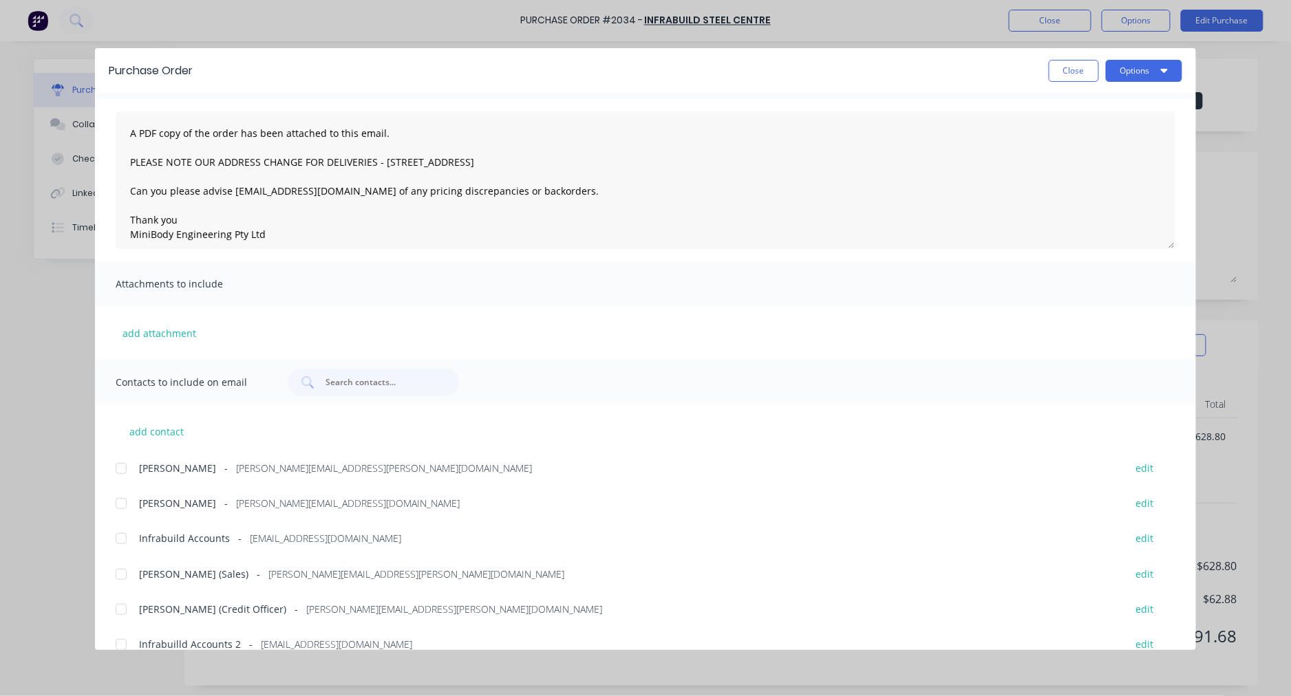
scroll to position [58, 0]
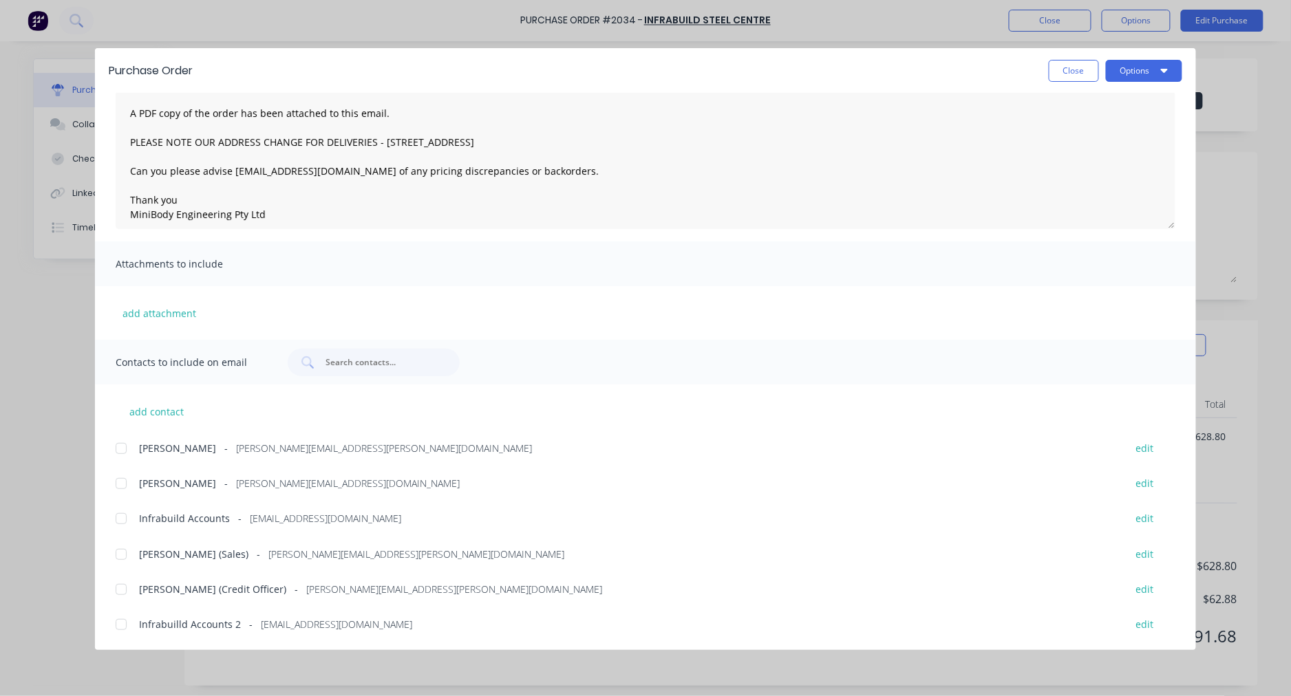
click at [120, 552] on div at bounding box center [121, 555] width 28 height 28
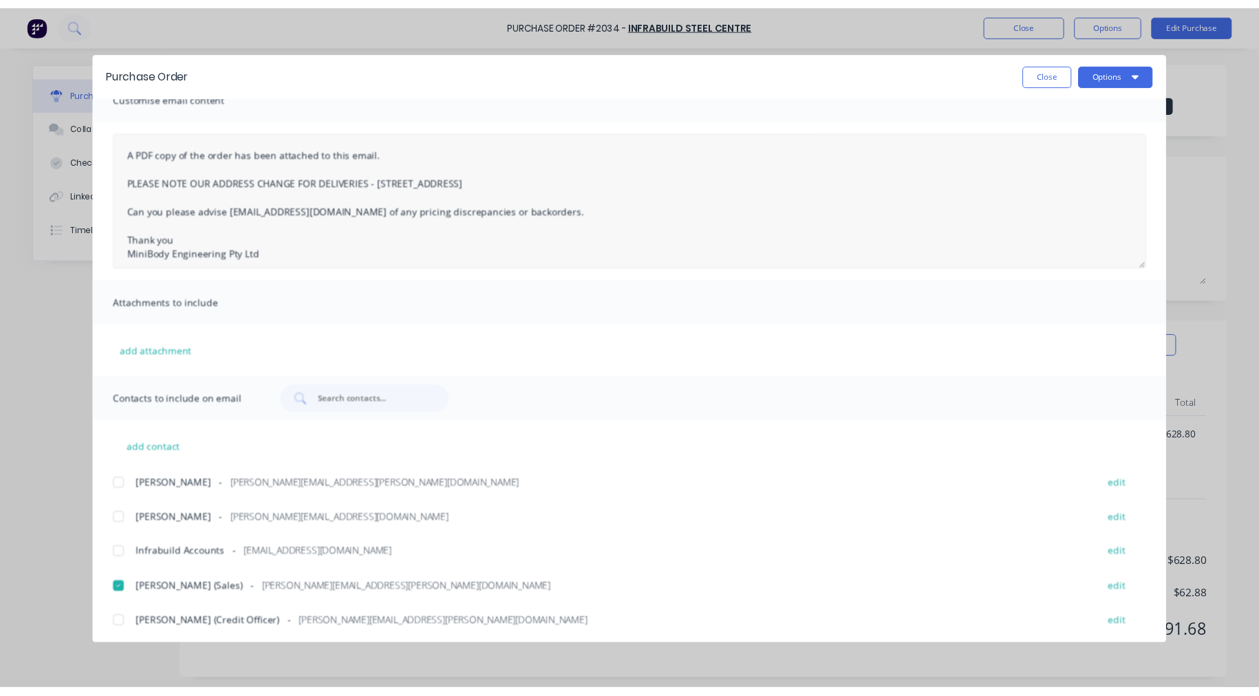
scroll to position [0, 0]
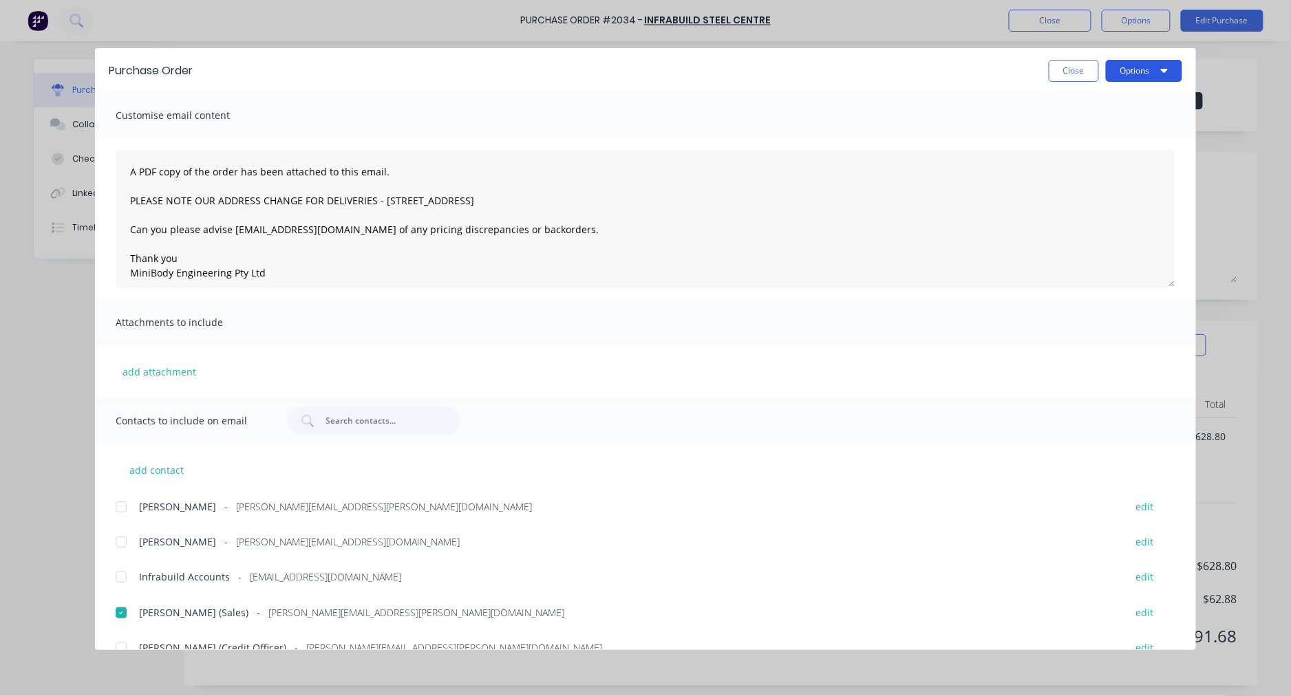
click at [1148, 65] on button "Options" at bounding box center [1144, 71] width 76 height 22
click at [1095, 160] on div "Email" at bounding box center [1117, 161] width 106 height 20
click at [1073, 71] on button "Close" at bounding box center [1074, 71] width 50 height 22
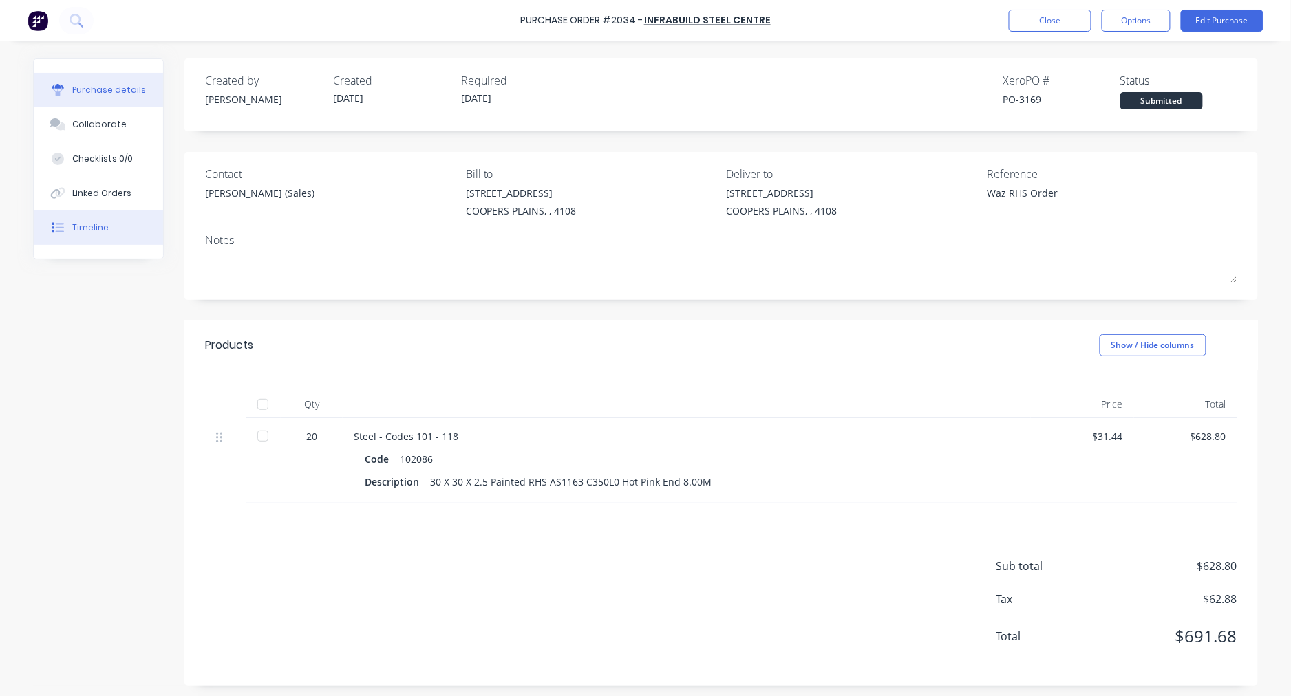
click at [89, 226] on div "Timeline" at bounding box center [90, 228] width 36 height 12
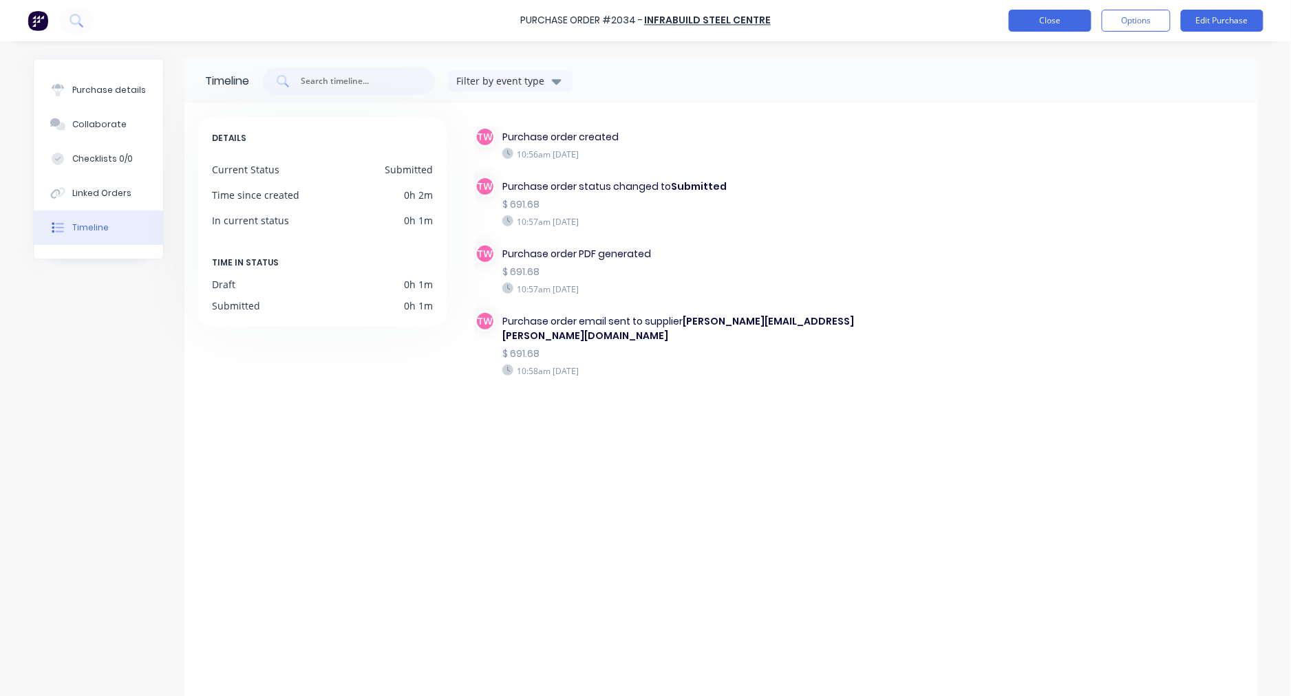
click at [1069, 23] on button "Close" at bounding box center [1050, 21] width 83 height 22
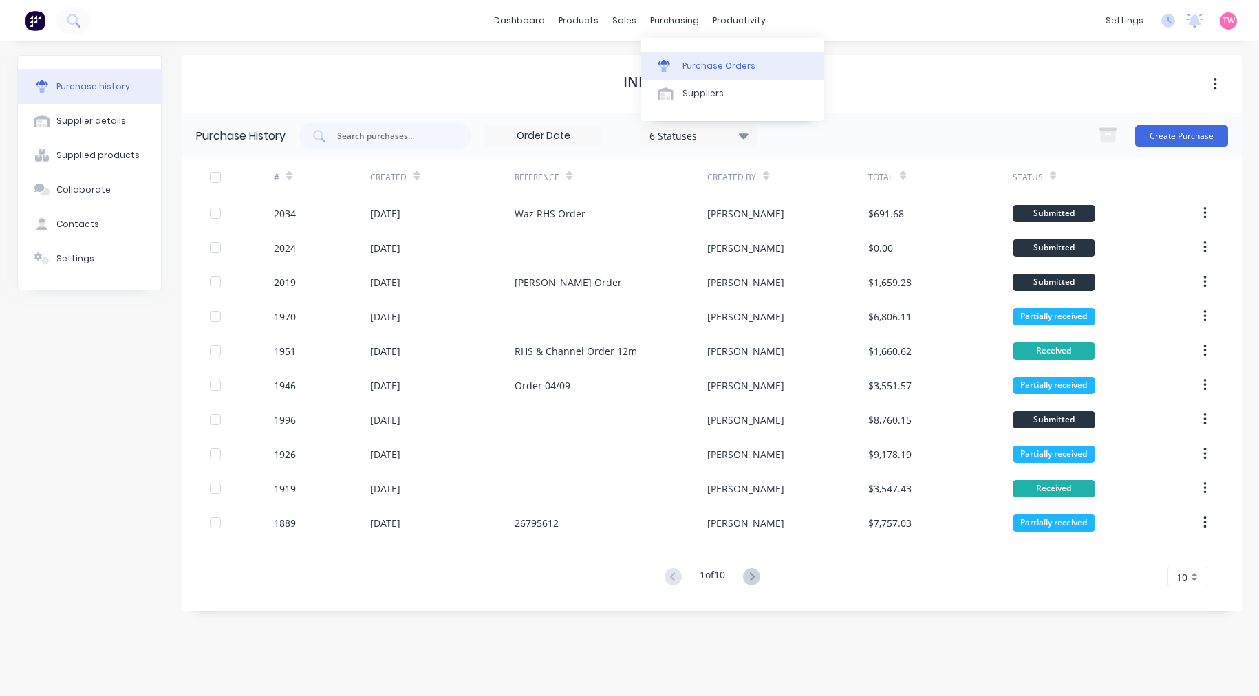
click at [703, 65] on div "Purchase Orders" at bounding box center [719, 66] width 73 height 12
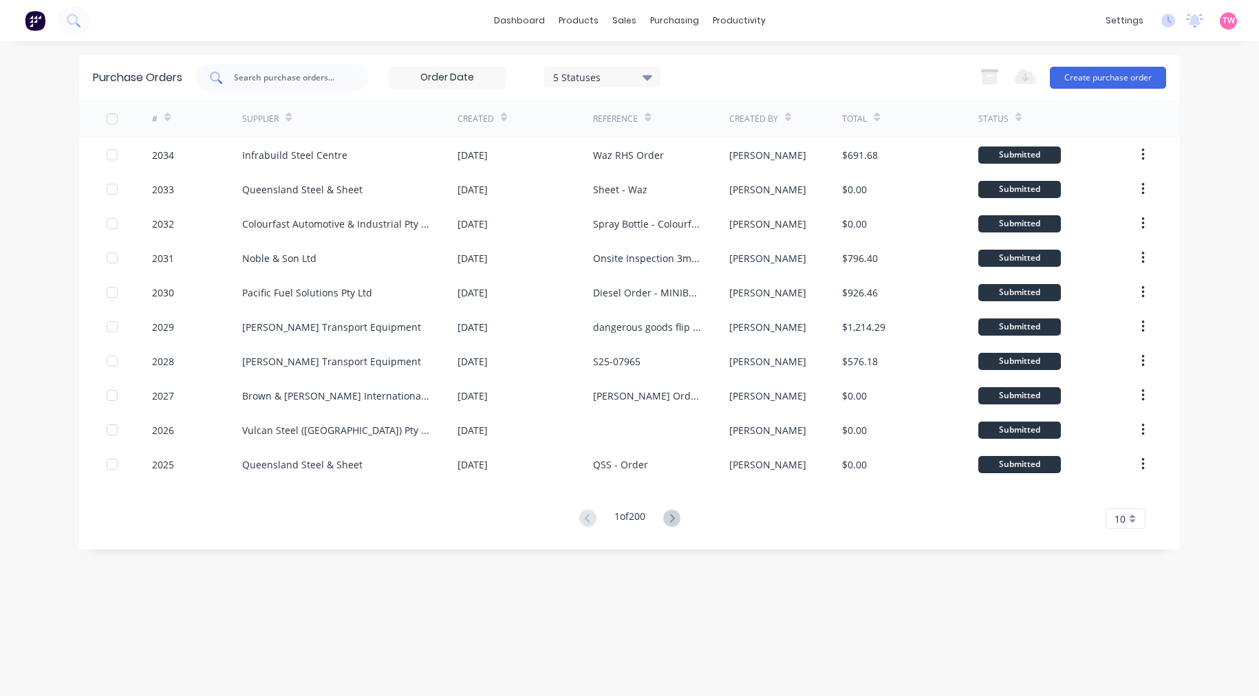
click at [335, 74] on input "text" at bounding box center [290, 78] width 114 height 14
paste input "1923"
type input "1923"
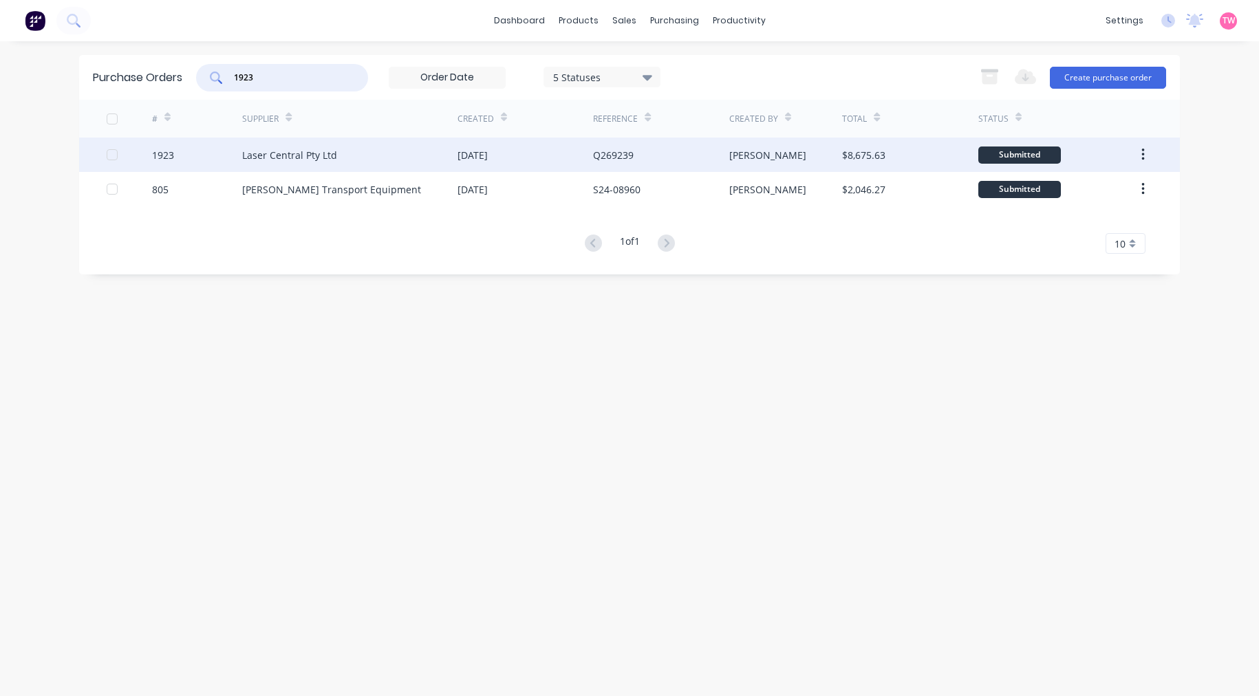
click at [212, 149] on div "1923" at bounding box center [197, 155] width 91 height 34
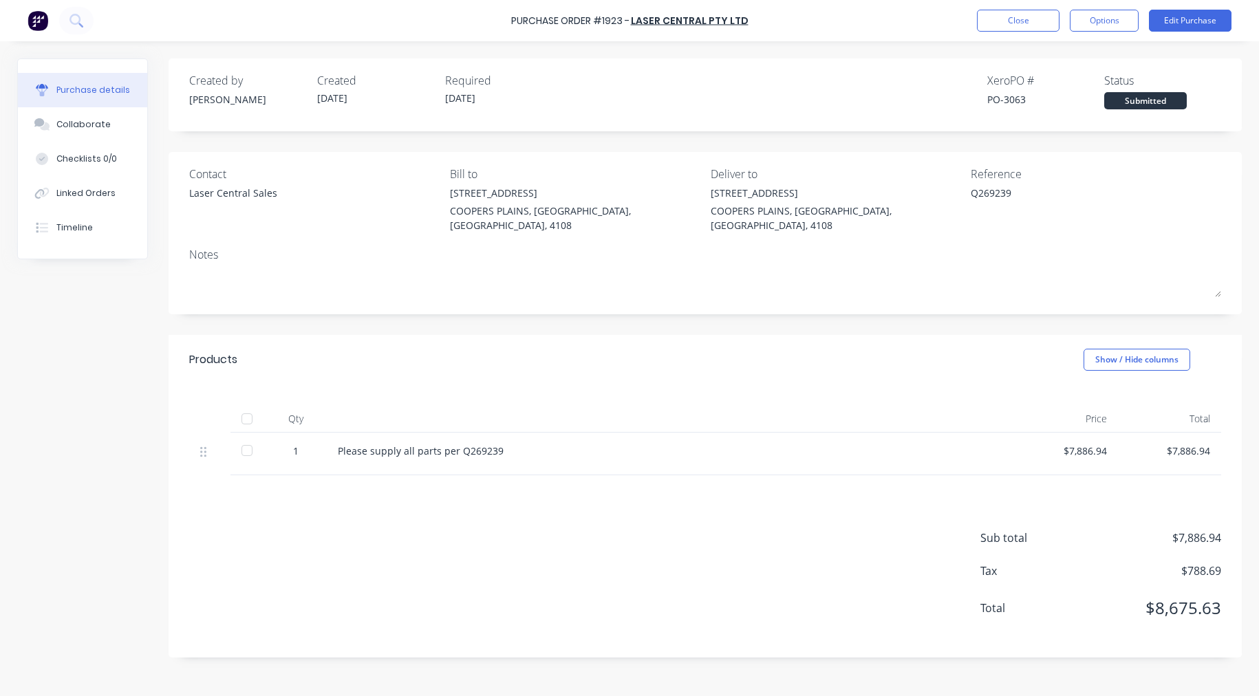
click at [1018, 103] on div "PO-3063" at bounding box center [1045, 99] width 117 height 14
copy div "3063"
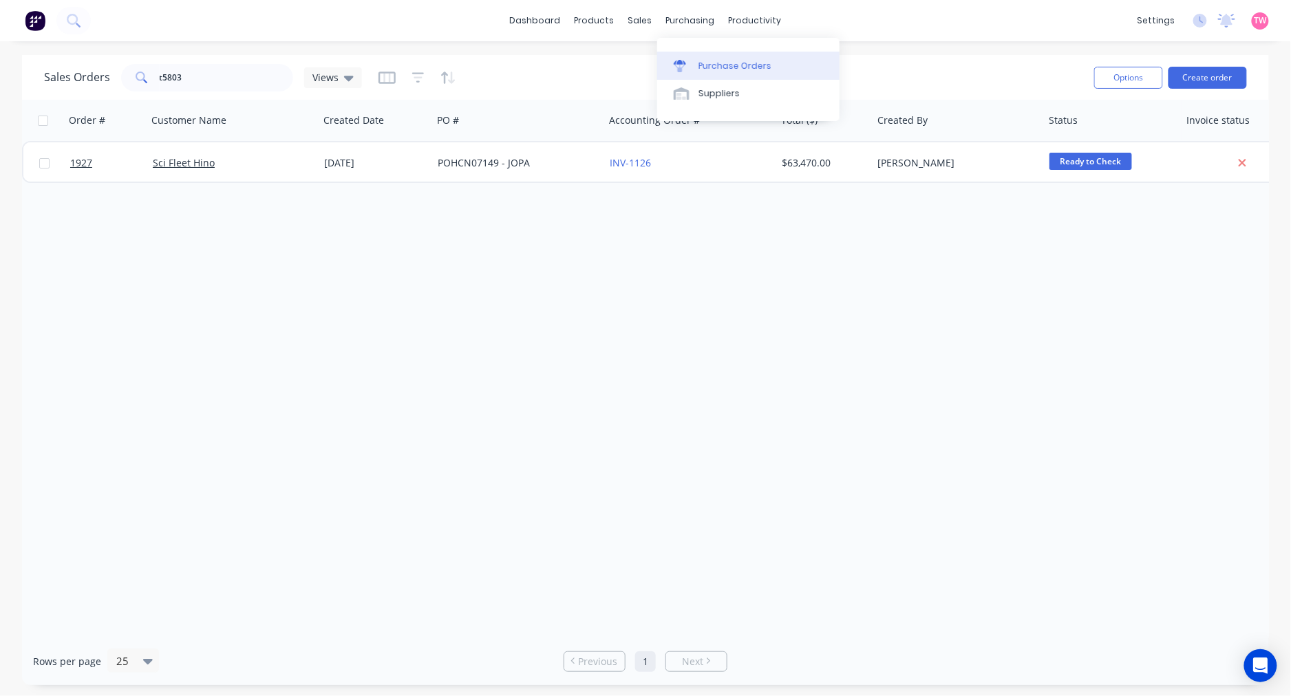
click at [738, 67] on div "Purchase Orders" at bounding box center [734, 66] width 73 height 12
